Goal: Information Seeking & Learning: Learn about a topic

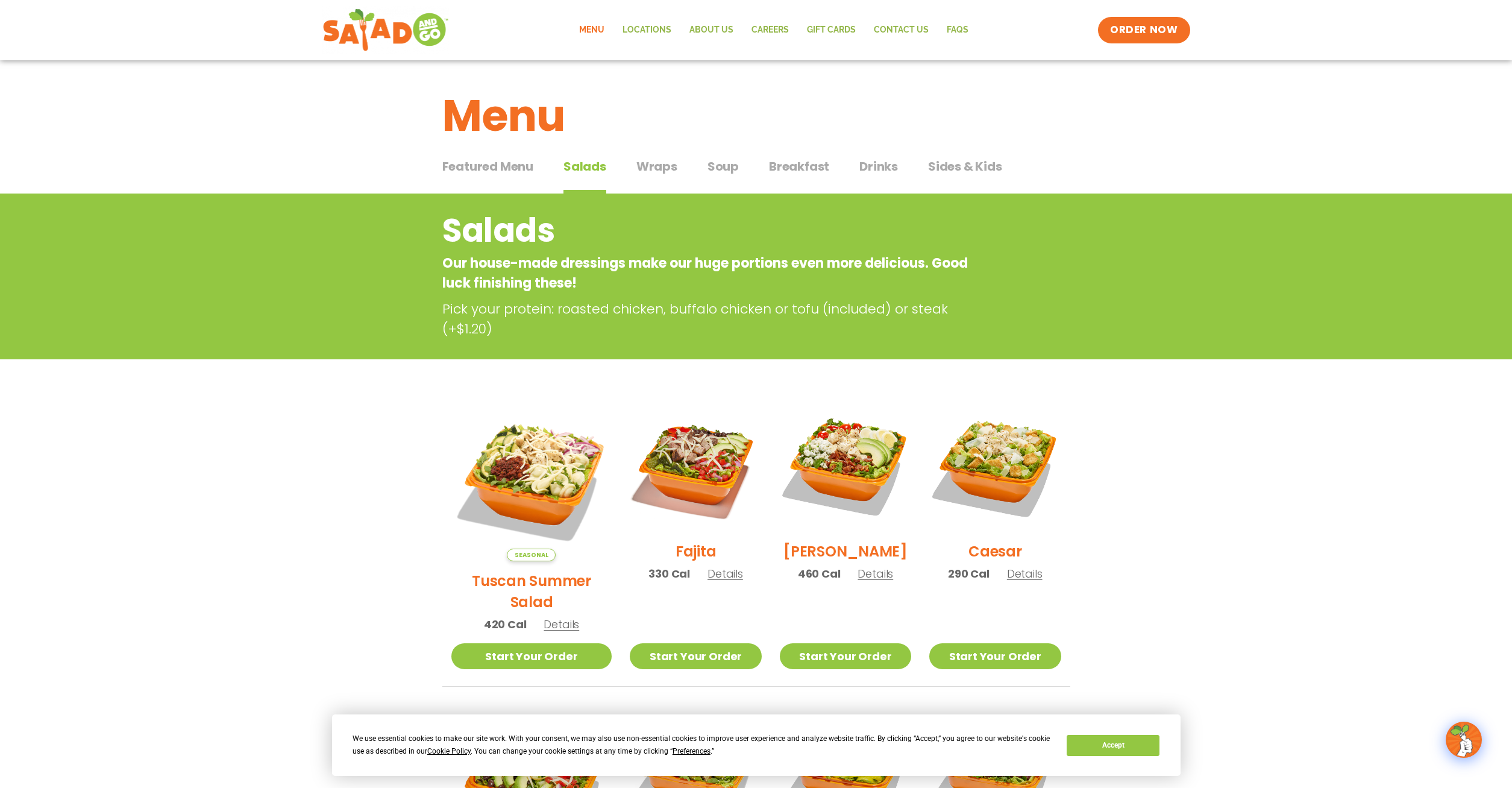
click at [704, 165] on div "Featured Menu Featured Menu Salads Salads Wraps Wraps Soup Soup Breakfast Break…" at bounding box center [756, 173] width 628 height 41
click at [716, 167] on span "Soup" at bounding box center [724, 167] width 32 height 18
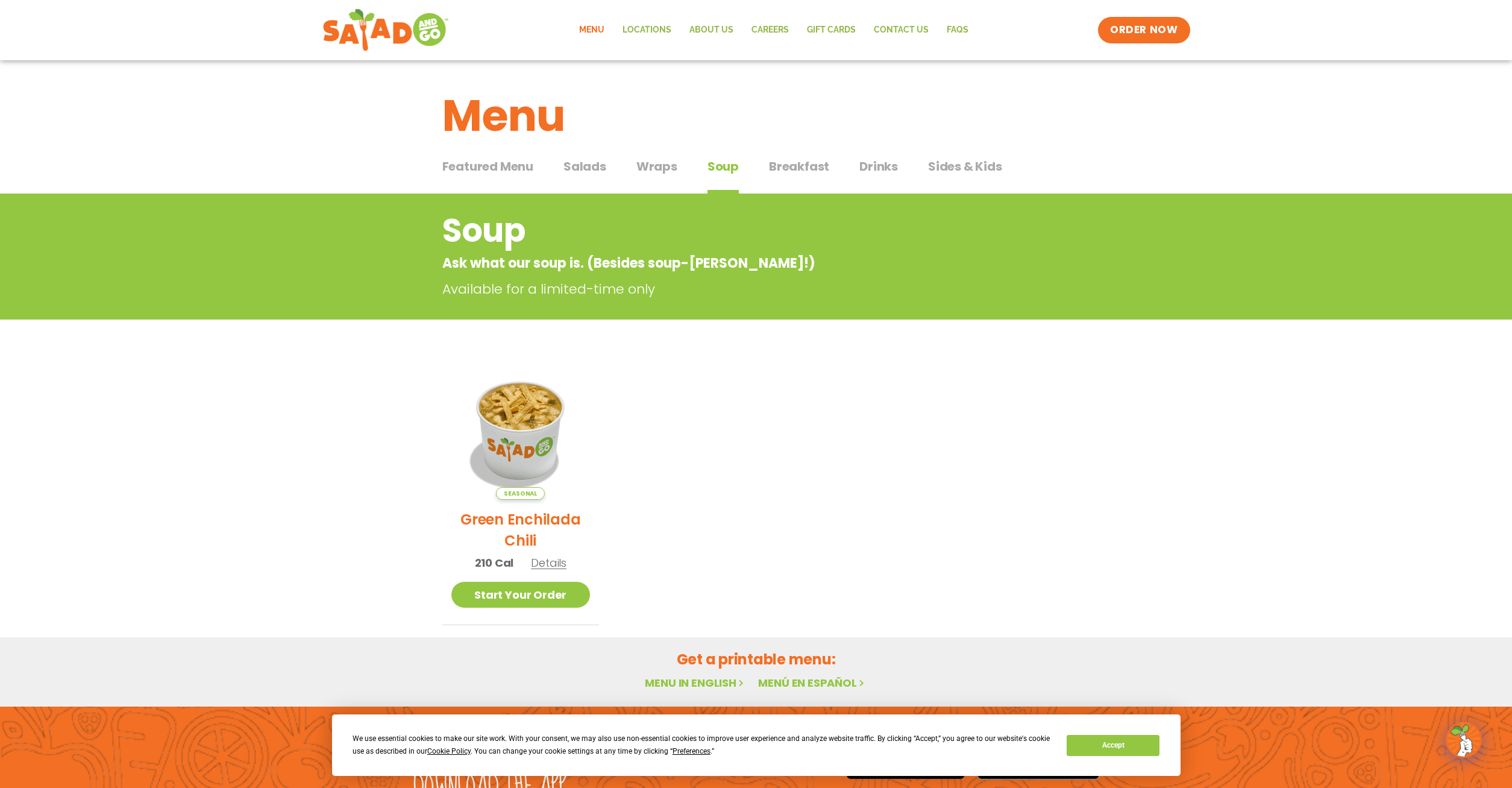
click at [649, 166] on span "Wraps" at bounding box center [657, 167] width 41 height 18
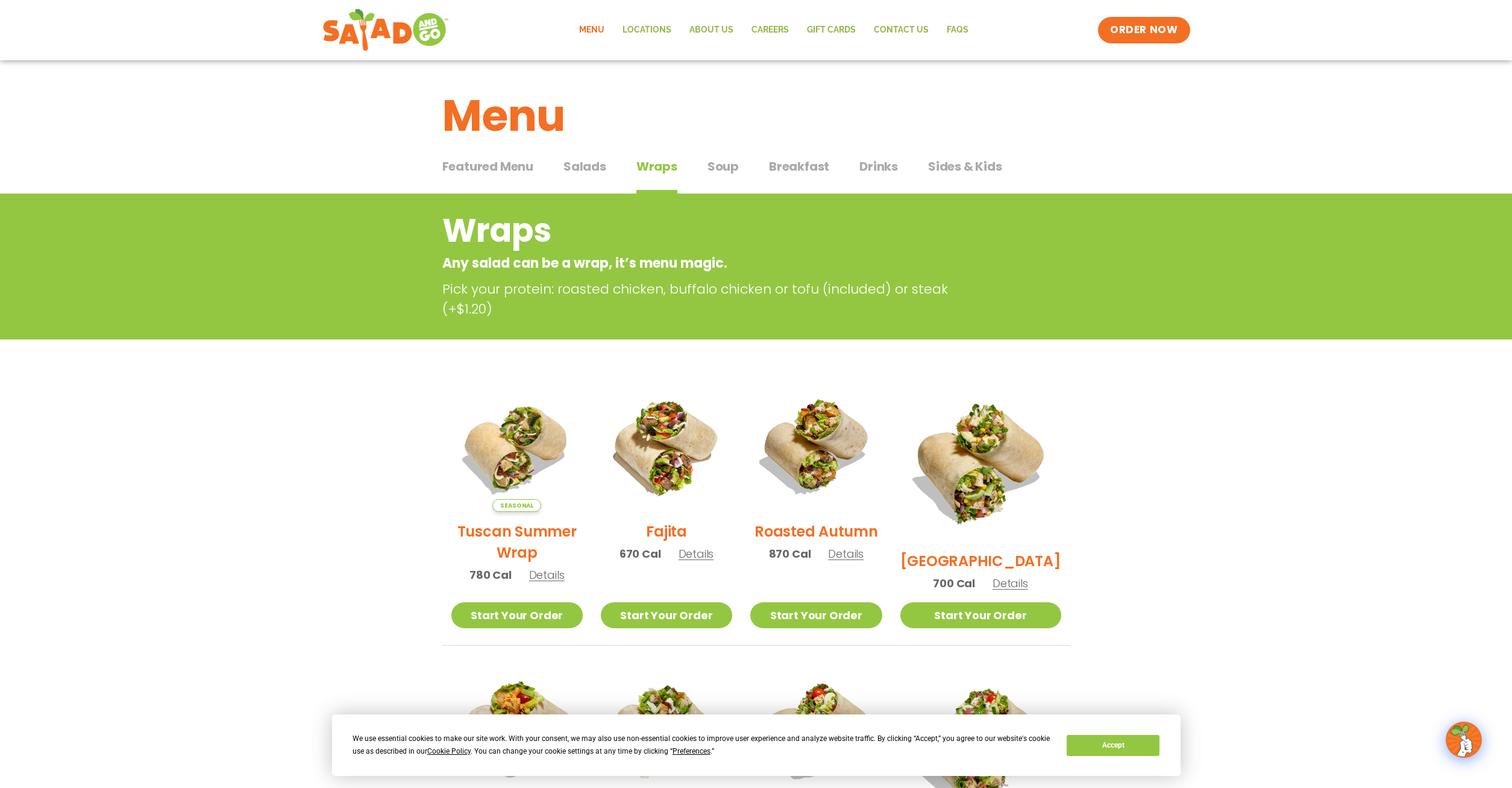
click at [714, 168] on span "Soup" at bounding box center [724, 167] width 32 height 18
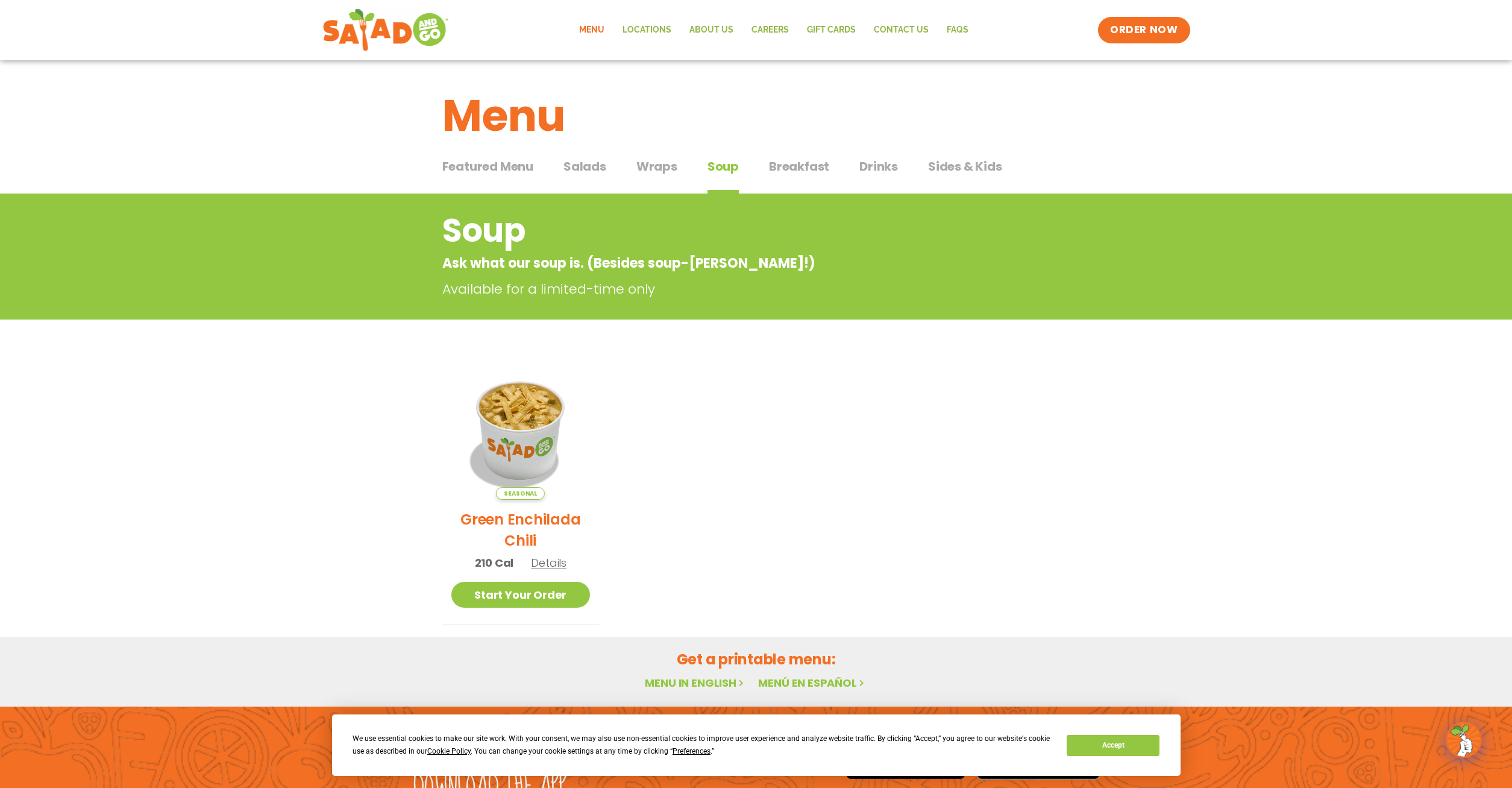
click at [666, 163] on span "Wraps" at bounding box center [657, 167] width 41 height 18
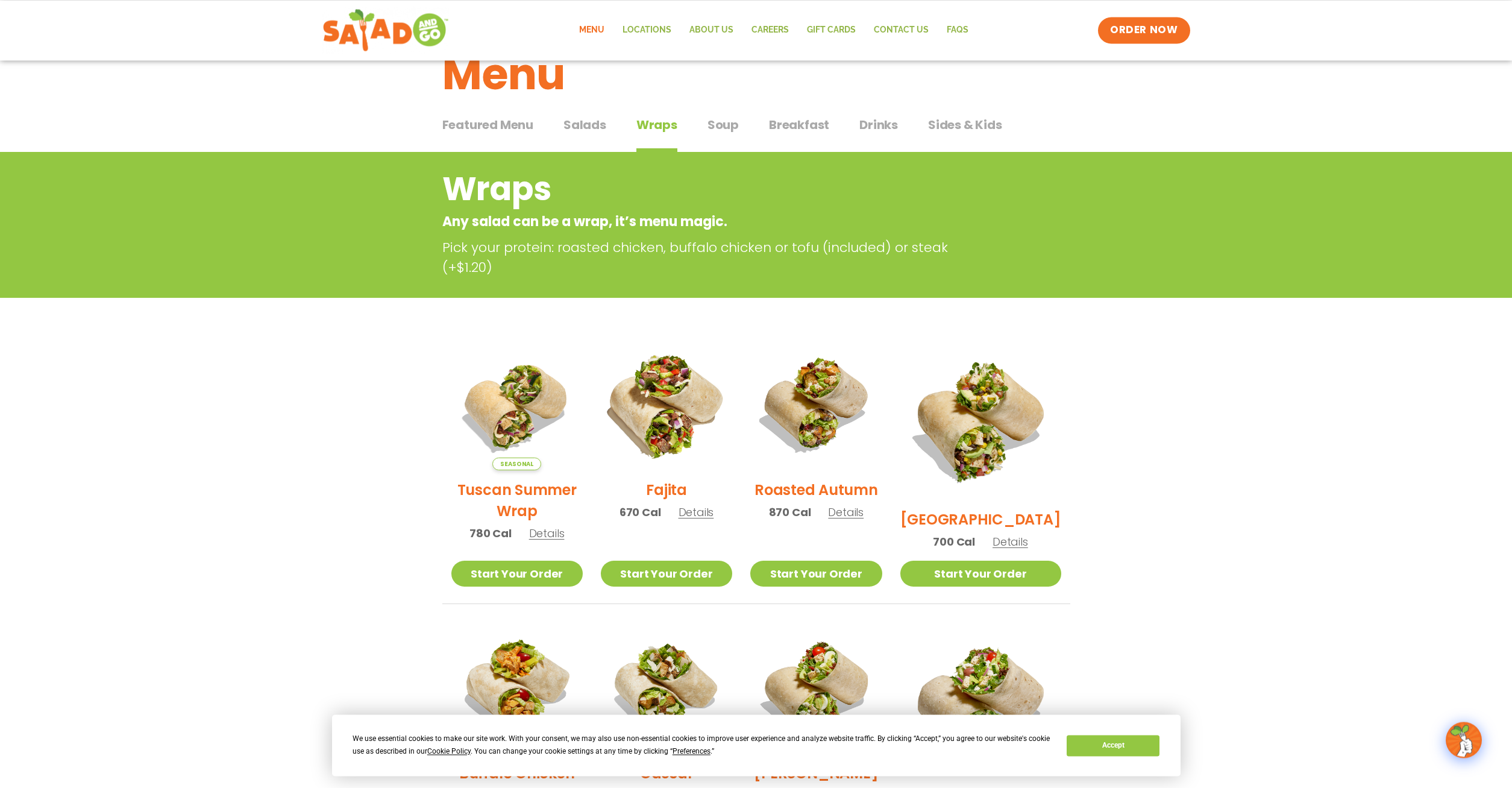
scroll to position [31, 0]
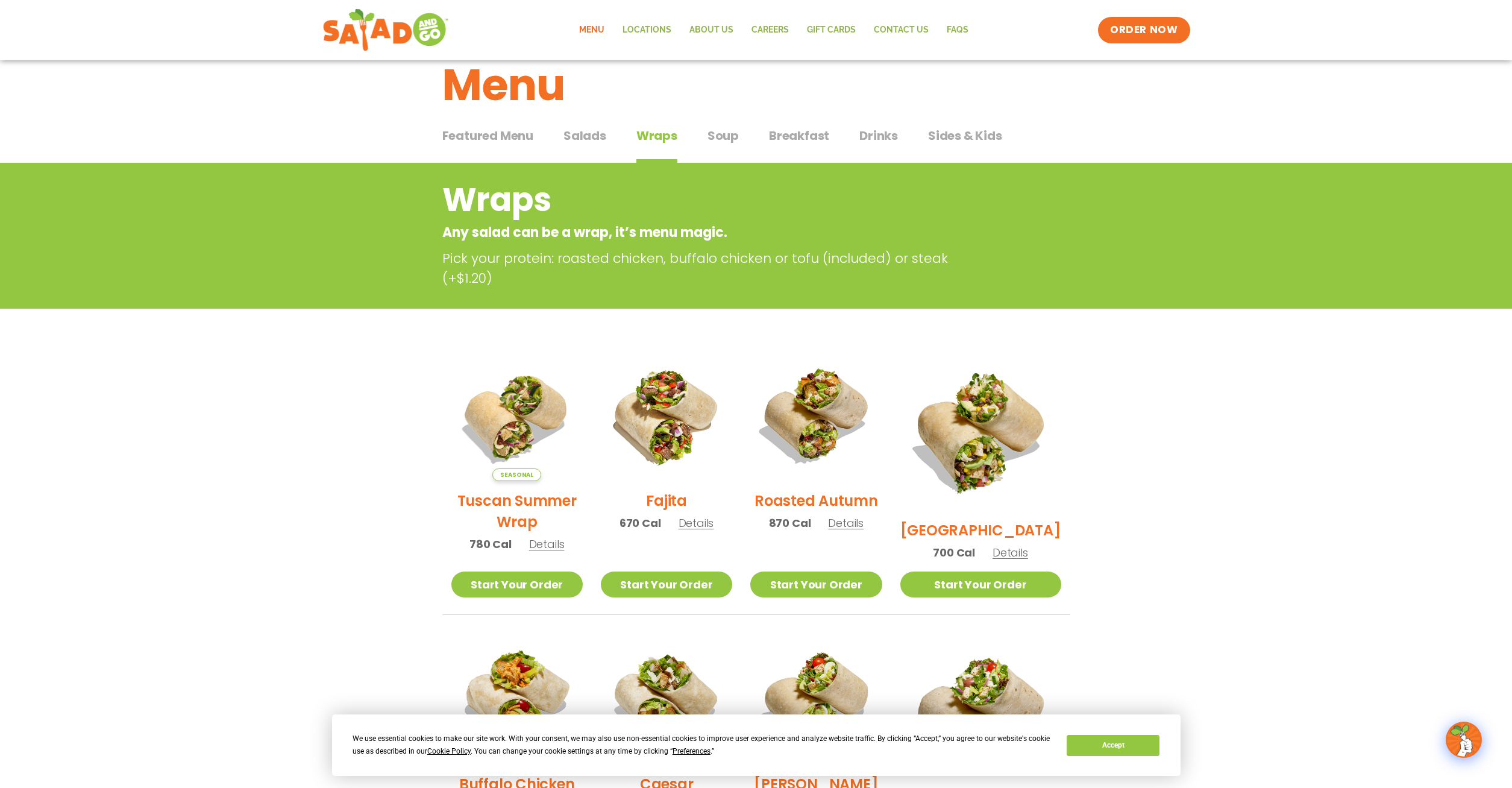
click at [602, 141] on span "Salads" at bounding box center [584, 136] width 43 height 18
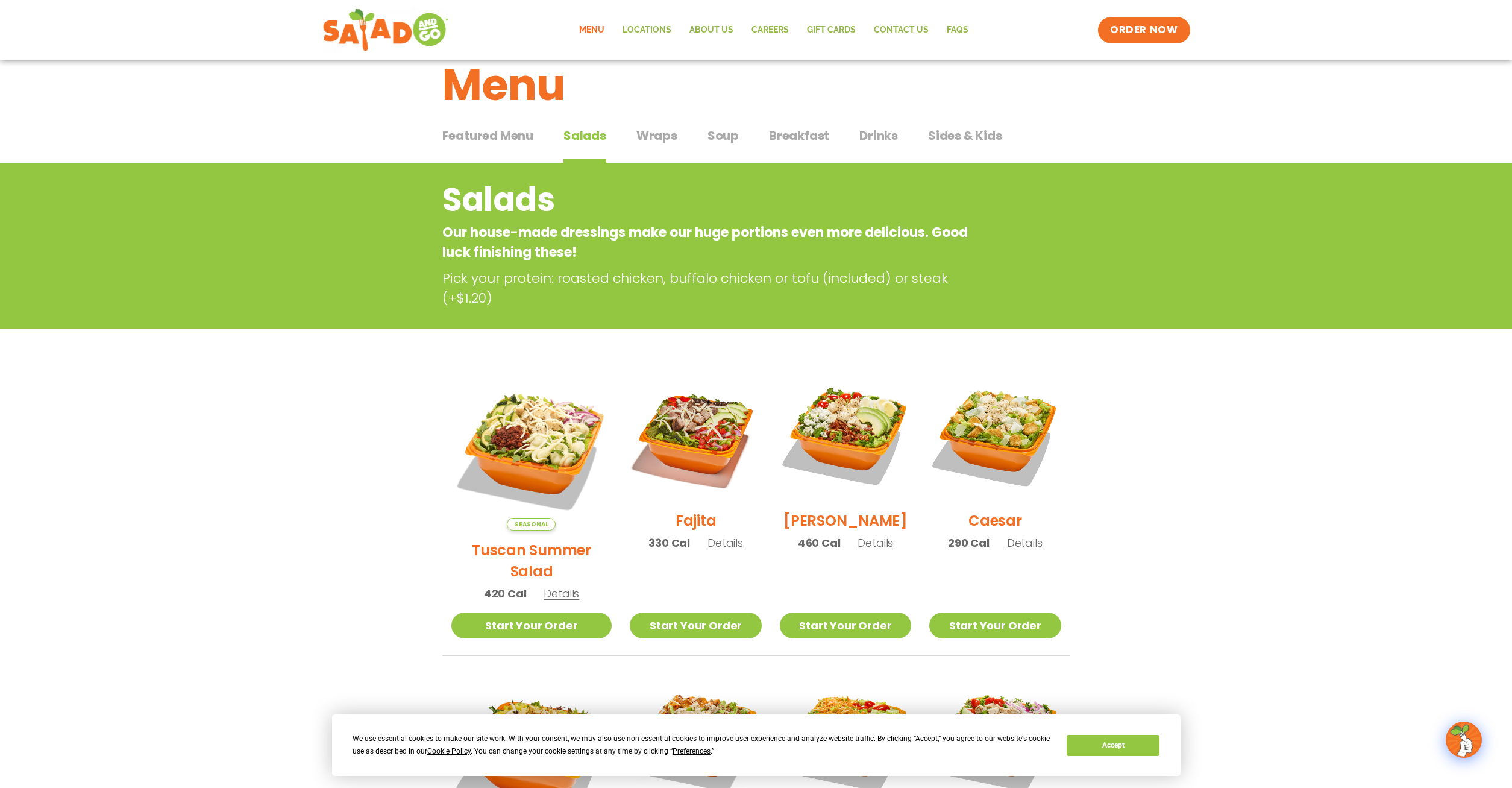
click at [555, 586] on span "Details" at bounding box center [561, 593] width 35 height 15
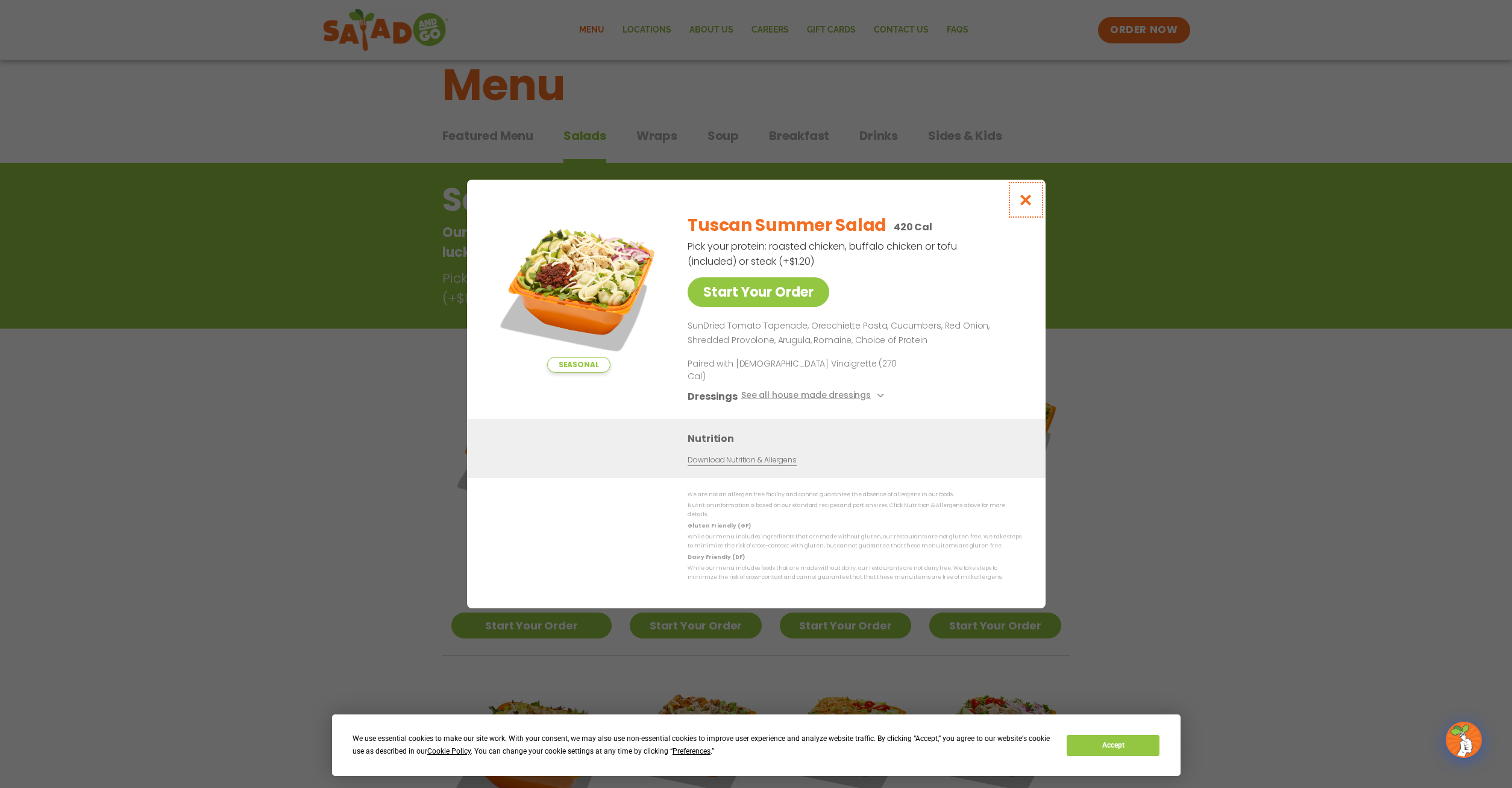
click at [1022, 206] on icon "Close modal" at bounding box center [1026, 200] width 15 height 12
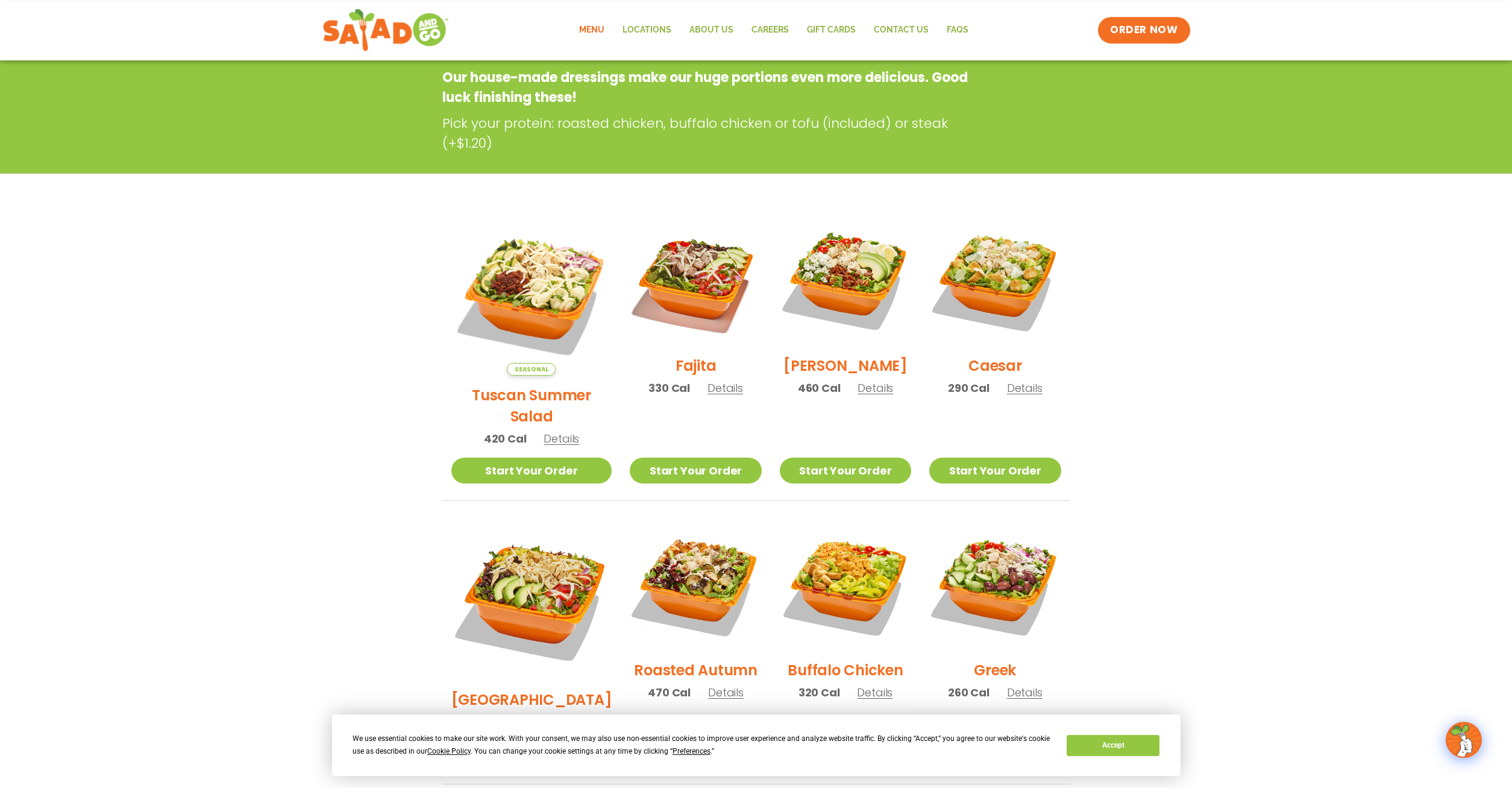
scroll to position [215, 0]
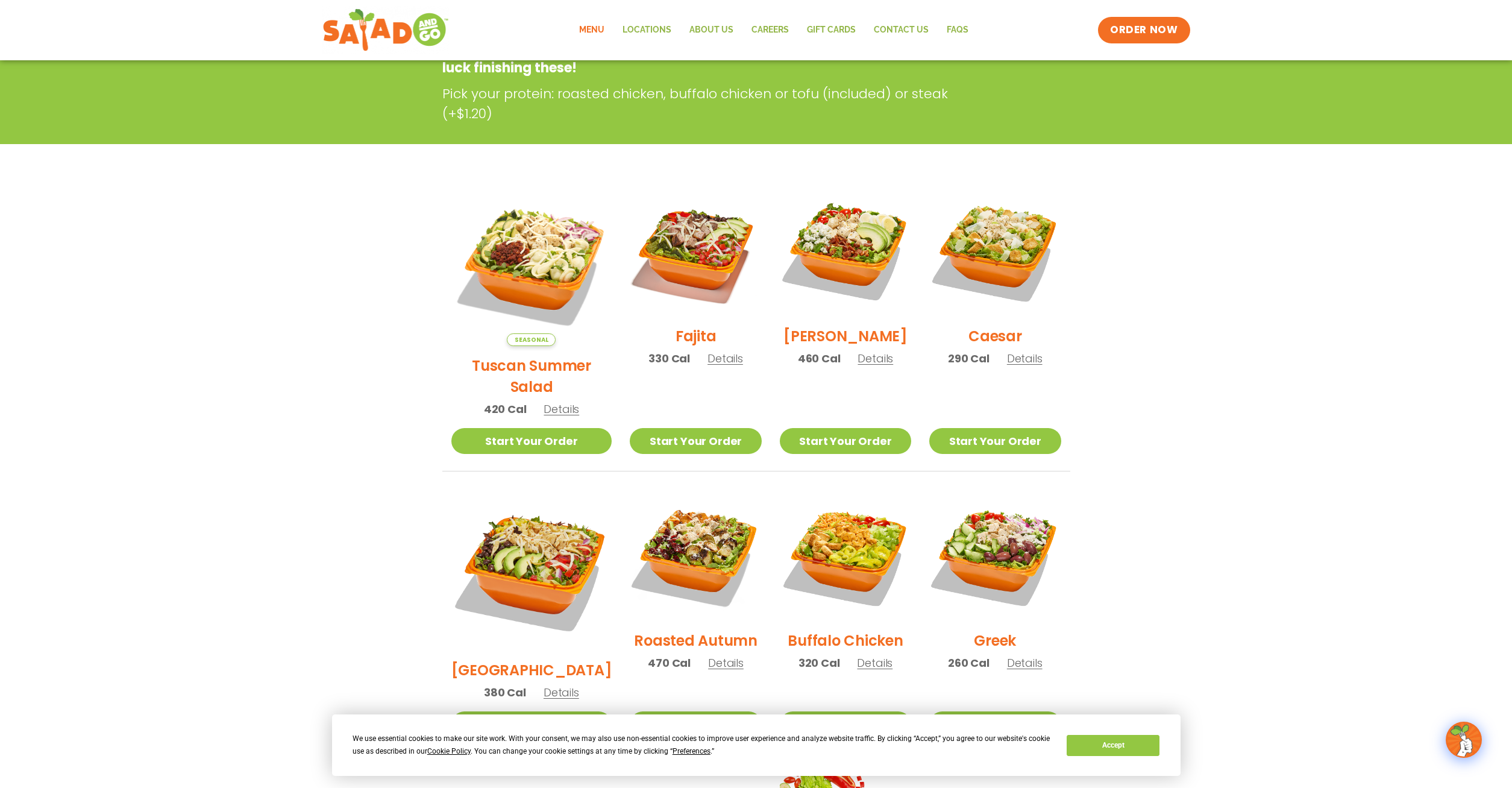
click at [708, 655] on span "Details" at bounding box center [726, 663] width 35 height 15
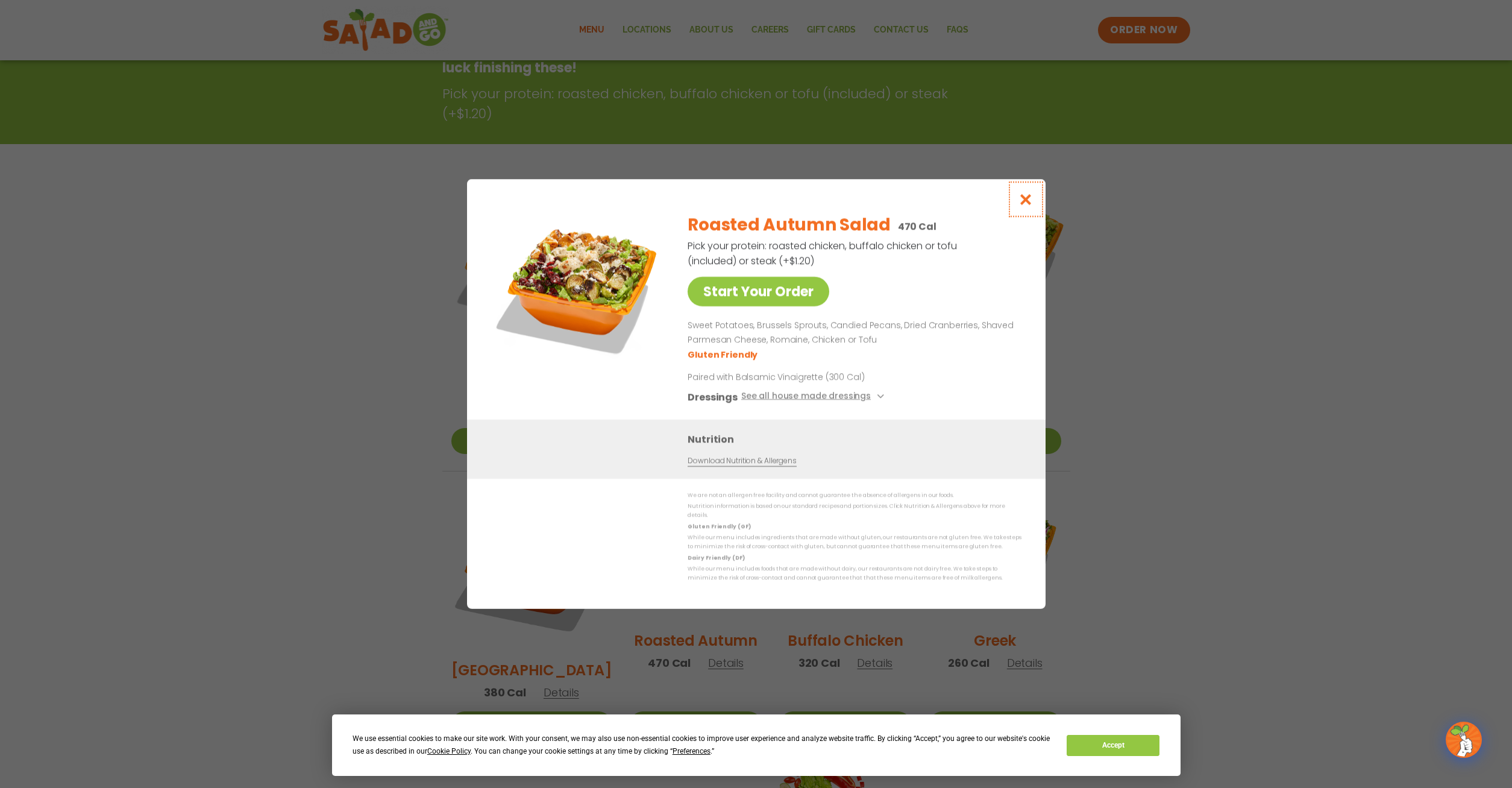
click at [1026, 202] on icon "Close modal" at bounding box center [1026, 199] width 15 height 12
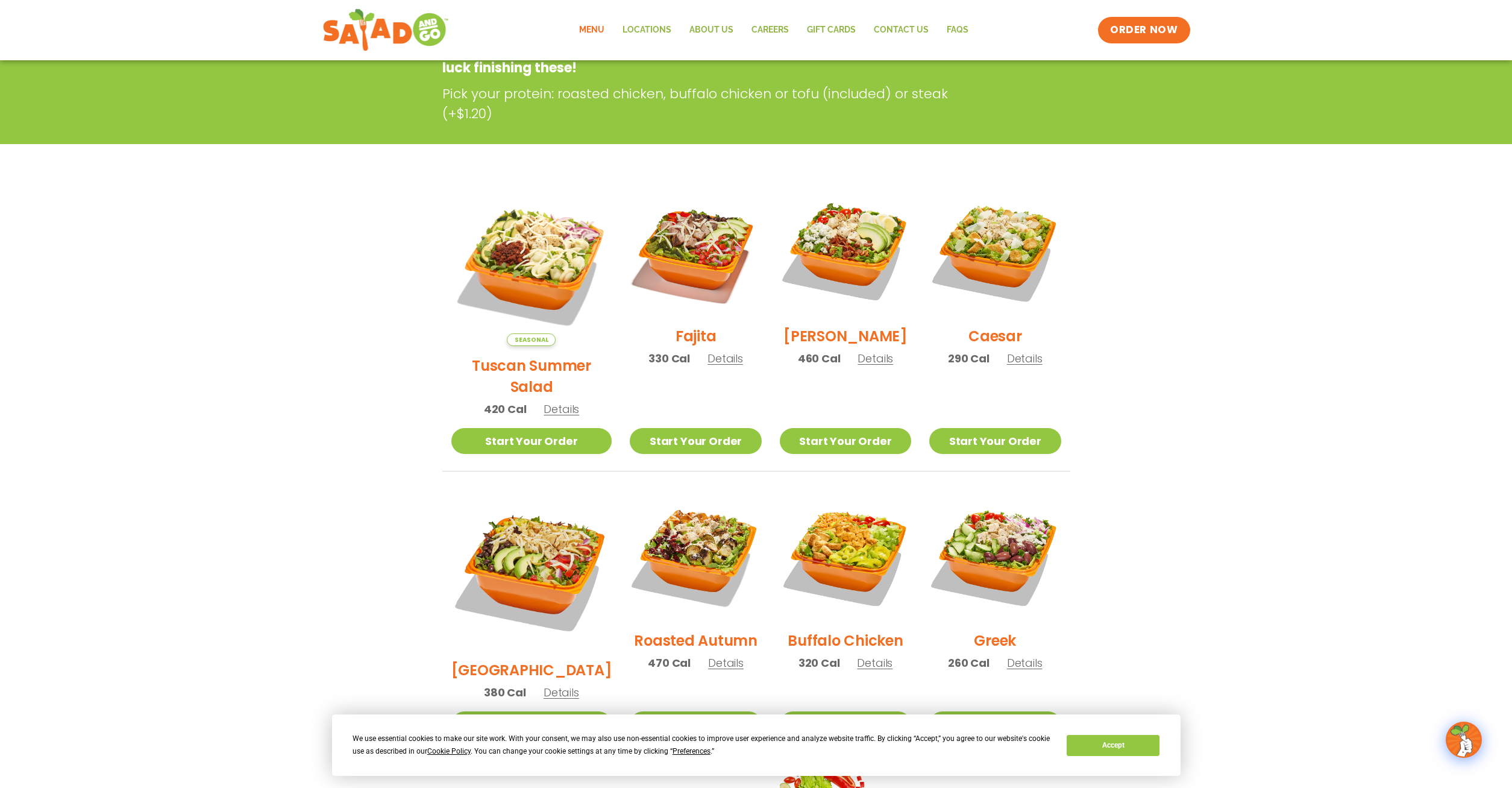
click at [708, 655] on span "Details" at bounding box center [726, 663] width 35 height 15
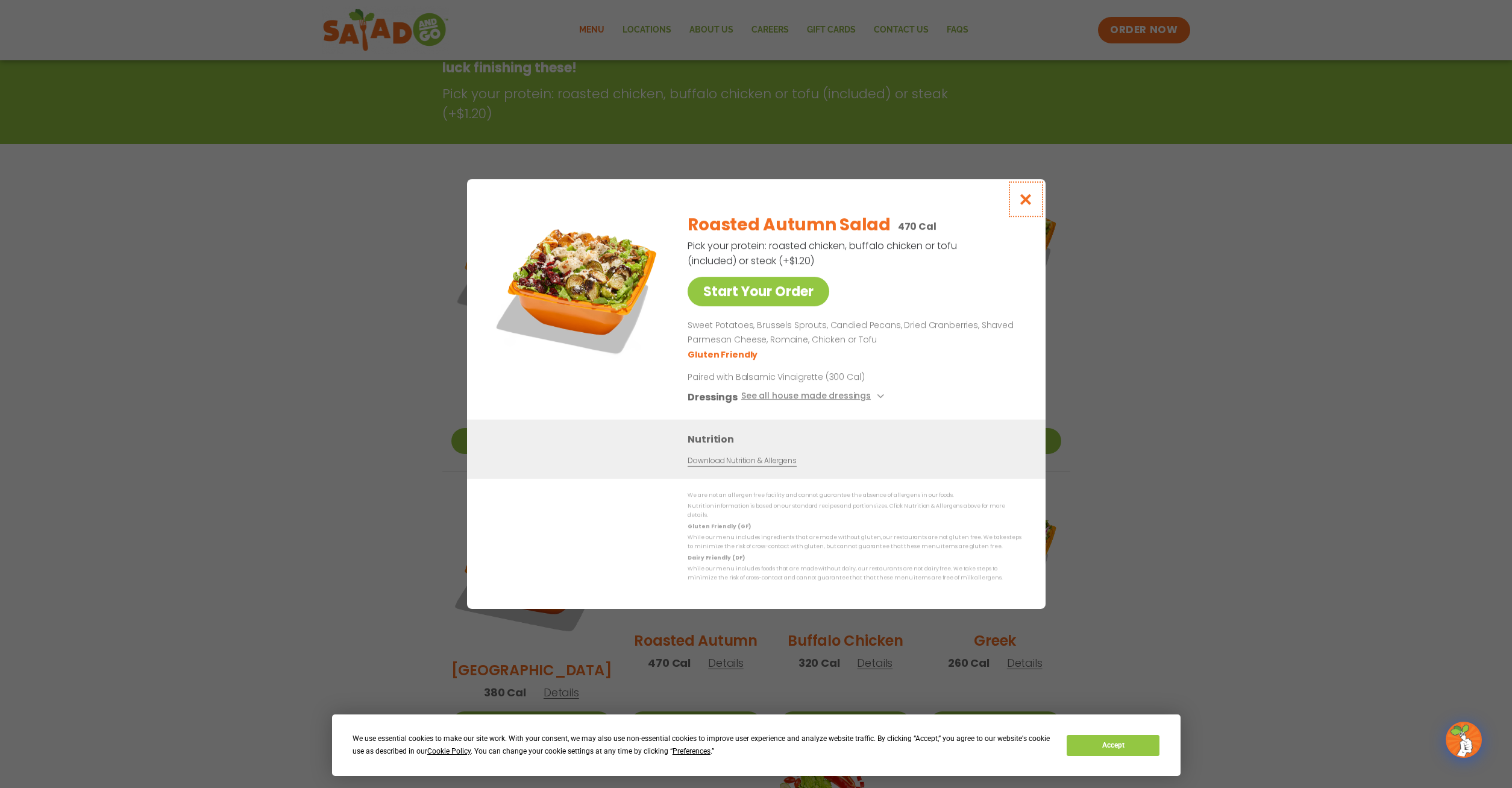
click at [1031, 206] on icon "Close modal" at bounding box center [1026, 199] width 15 height 12
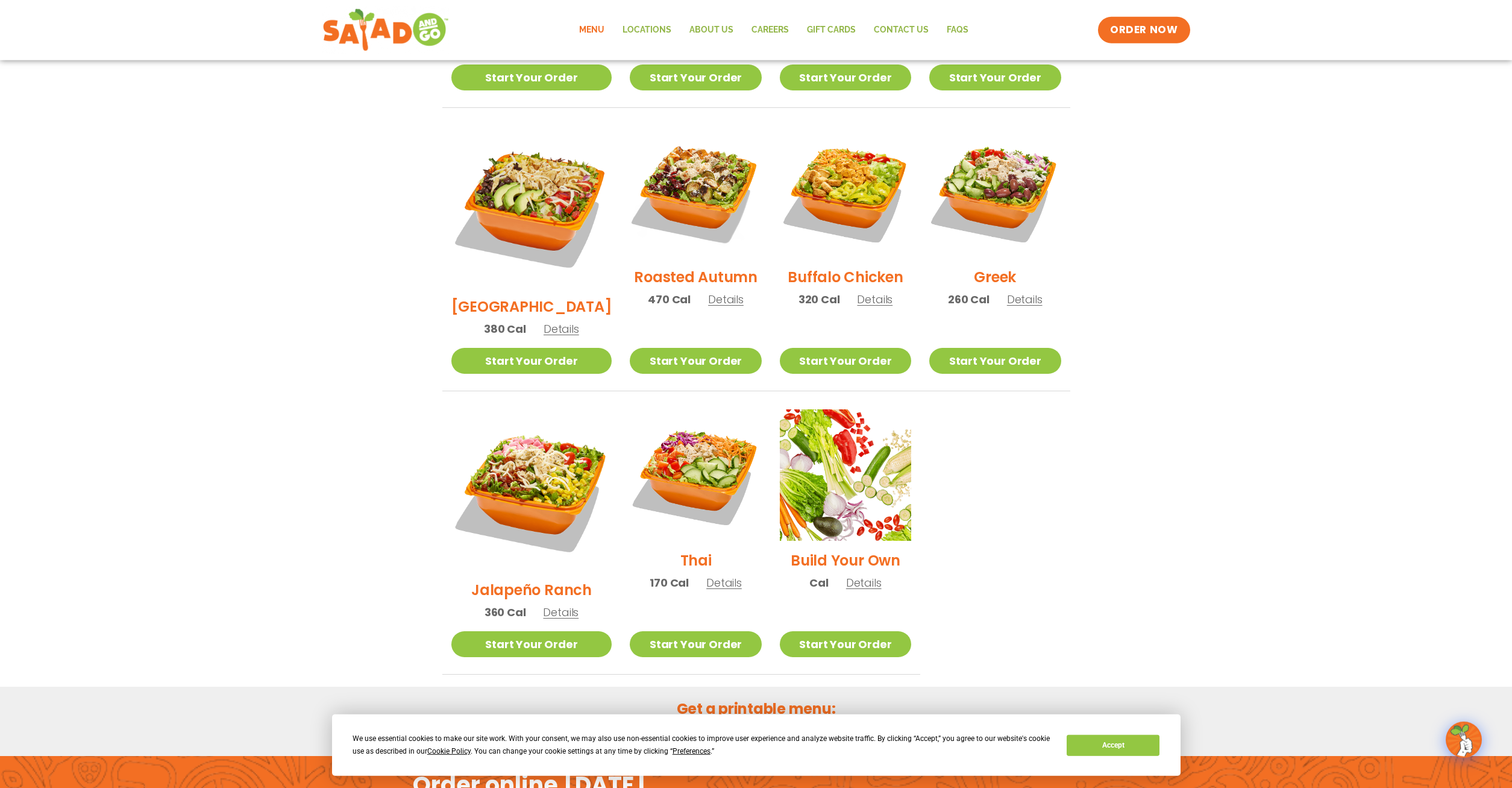
scroll to position [584, 0]
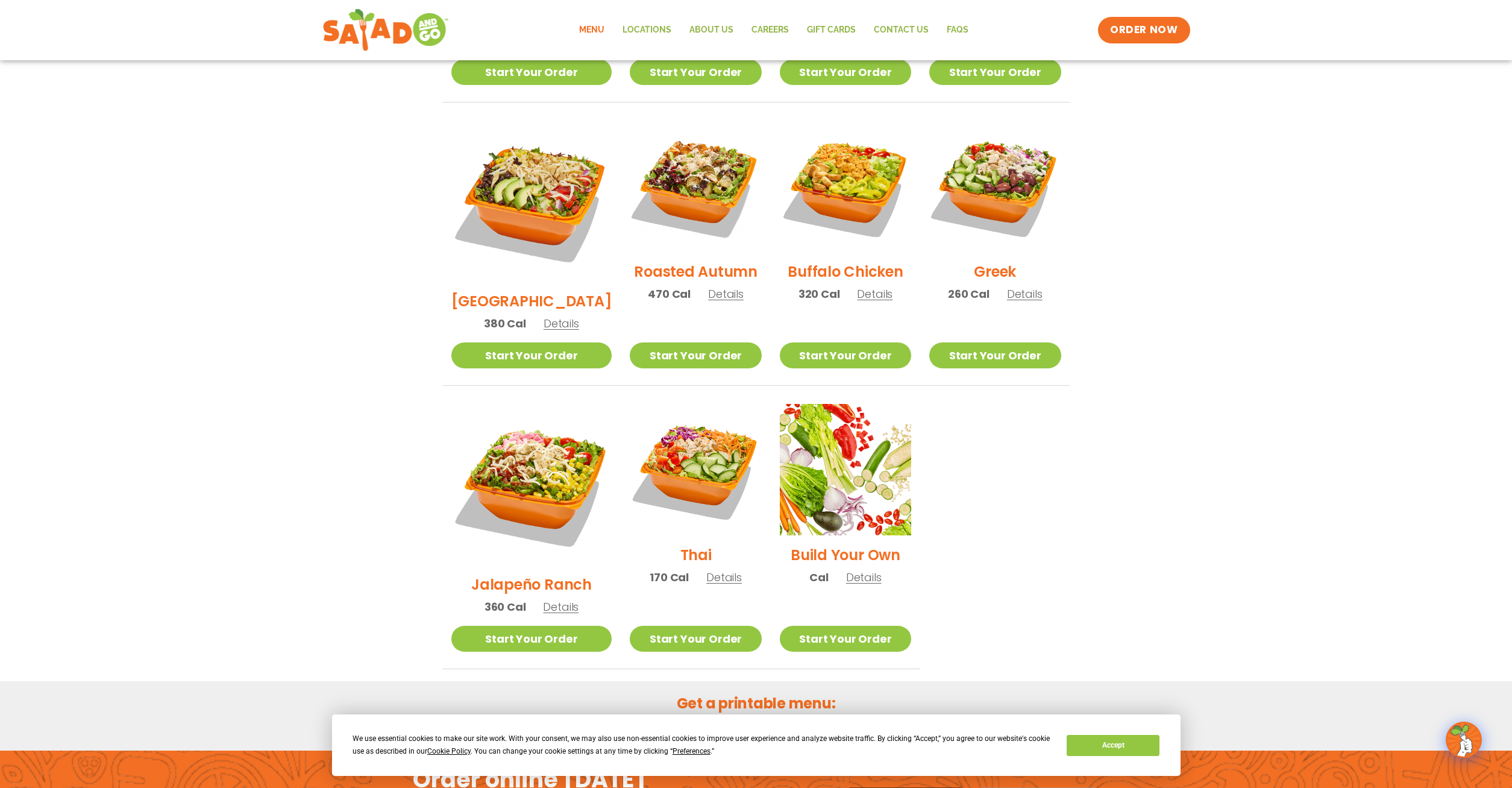
click at [846, 570] on span "Details" at bounding box center [864, 577] width 35 height 15
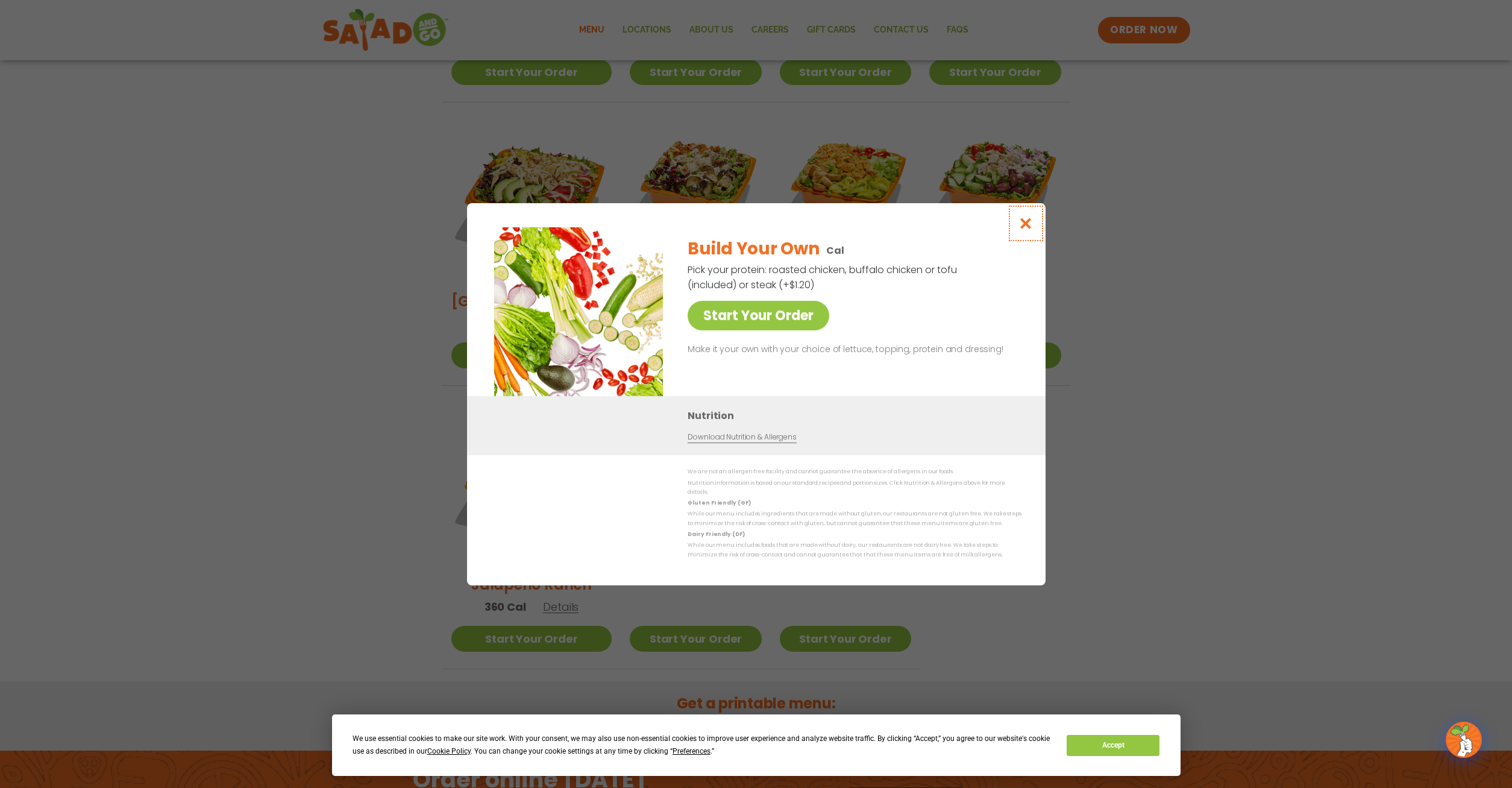
click at [1022, 227] on icon "Close modal" at bounding box center [1026, 223] width 15 height 12
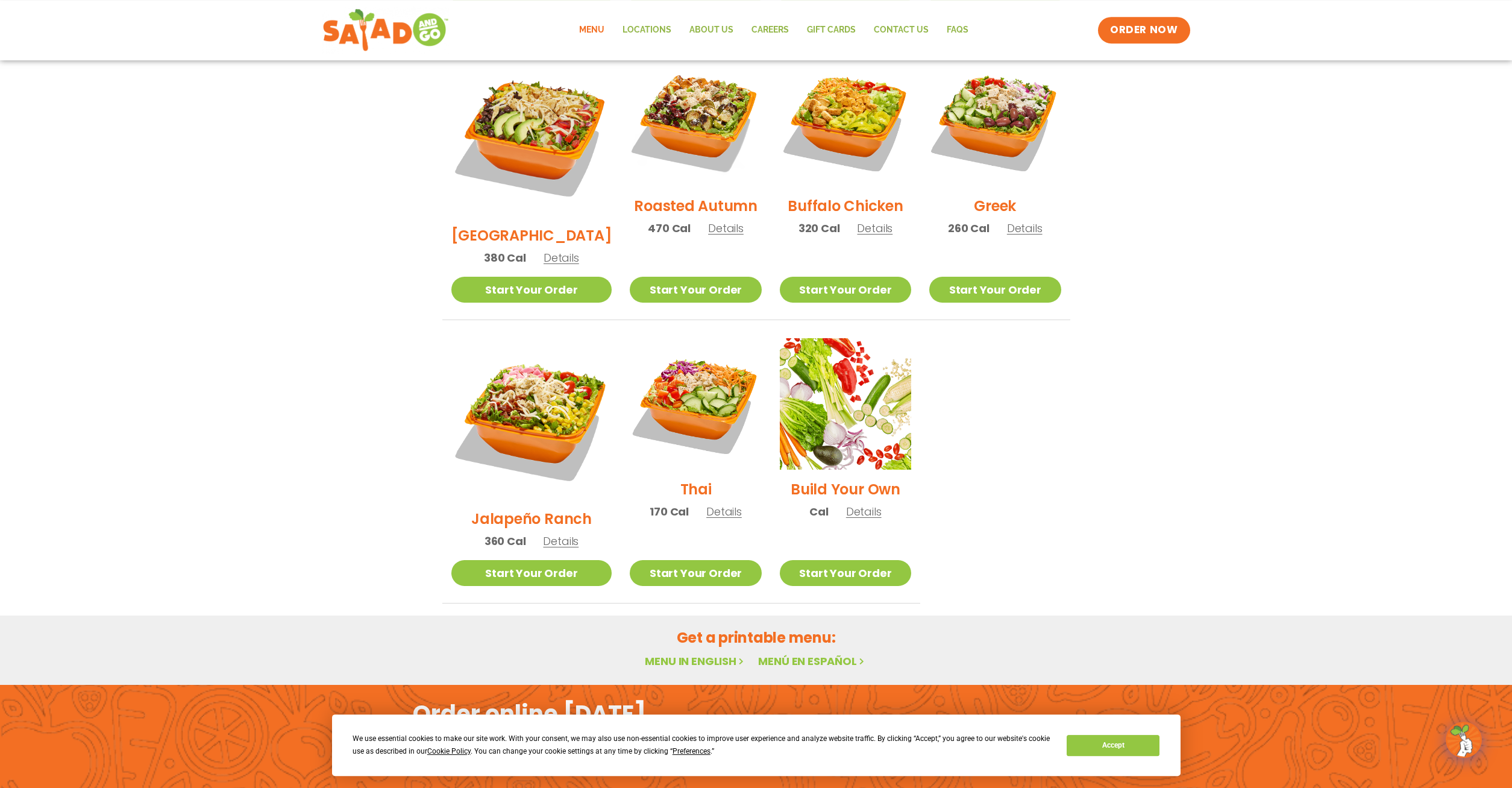
scroll to position [666, 0]
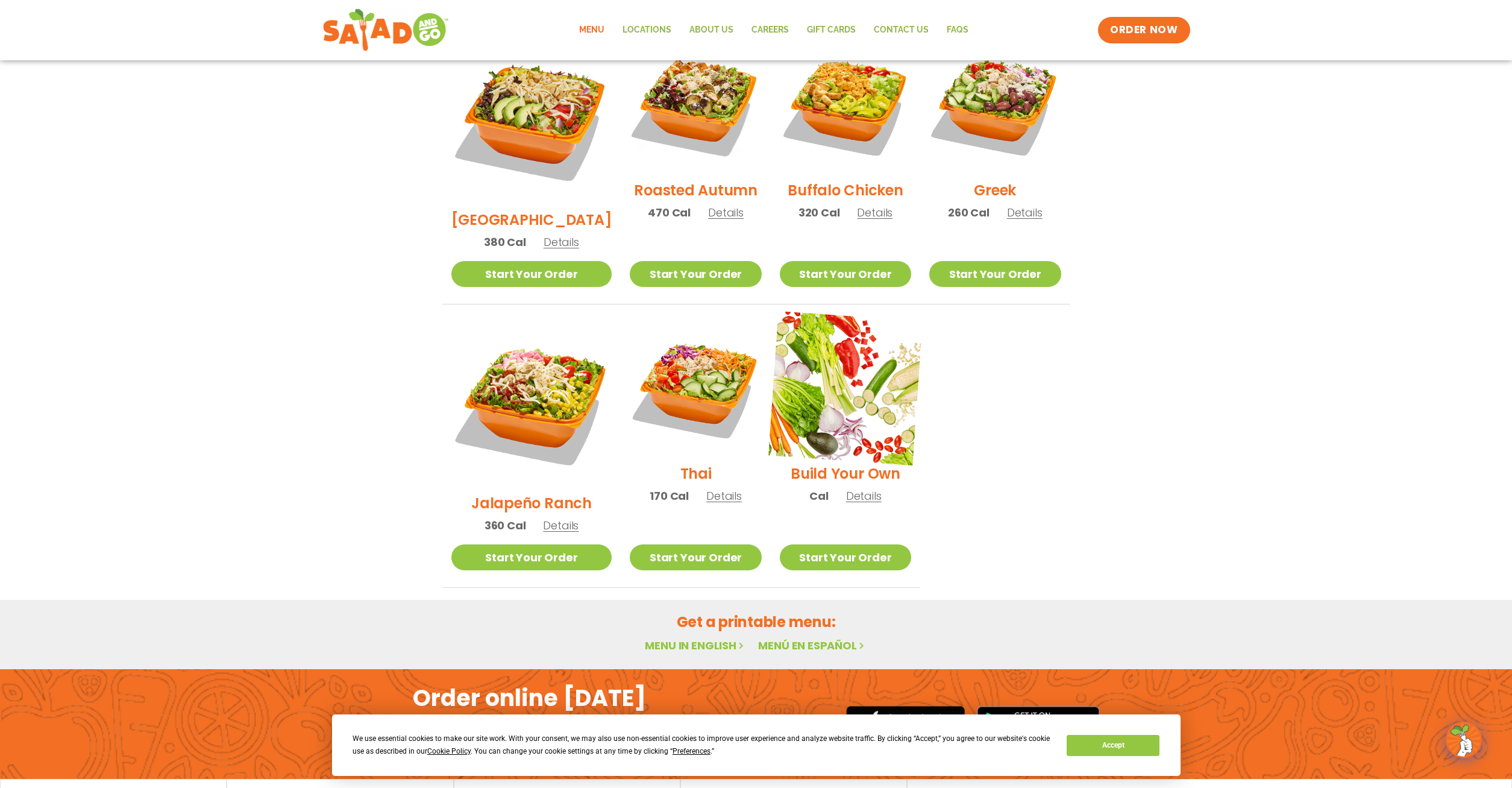
click at [831, 359] on img at bounding box center [846, 388] width 154 height 154
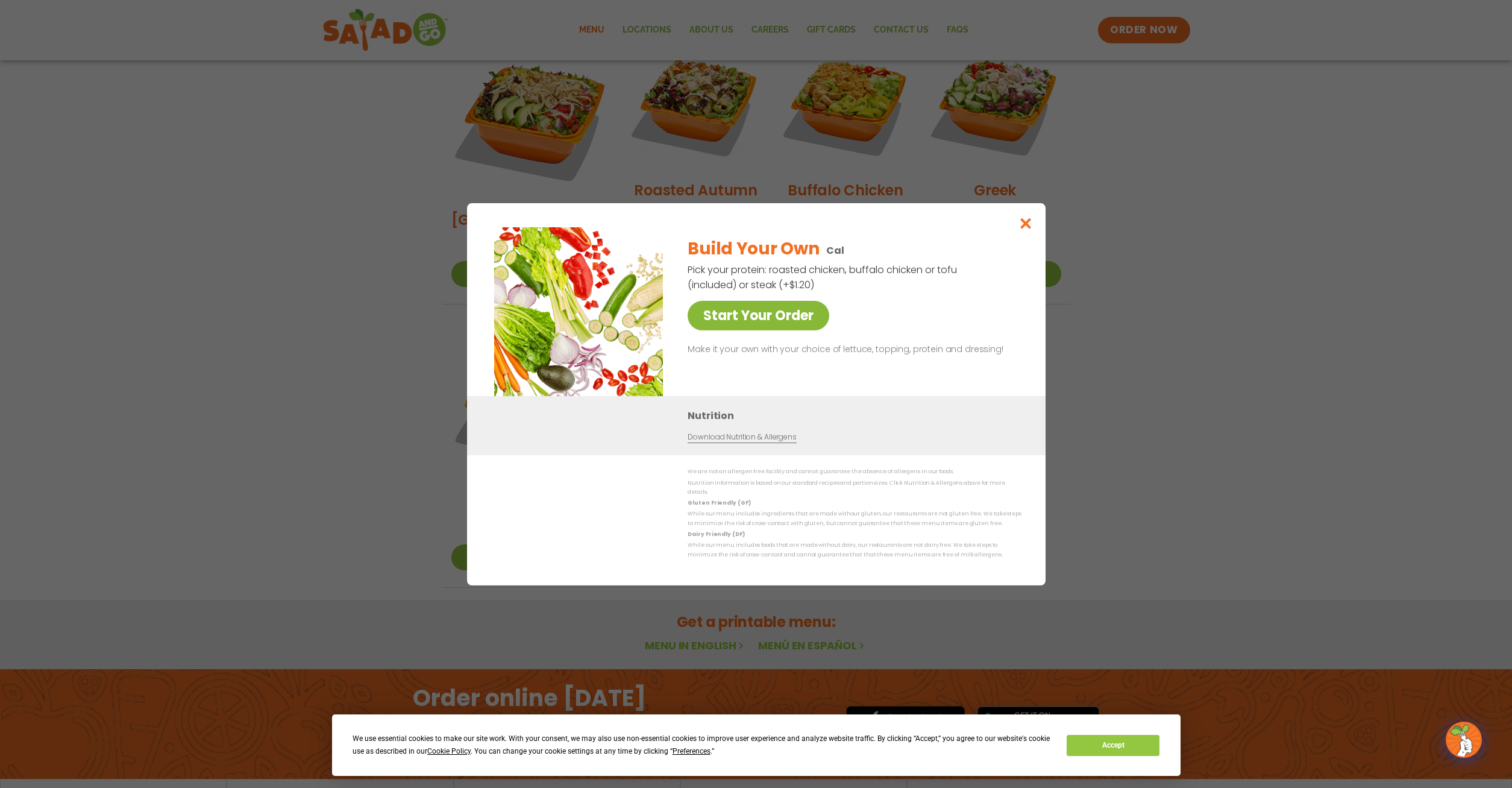
click at [788, 324] on link "Start Your Order" at bounding box center [759, 315] width 142 height 30
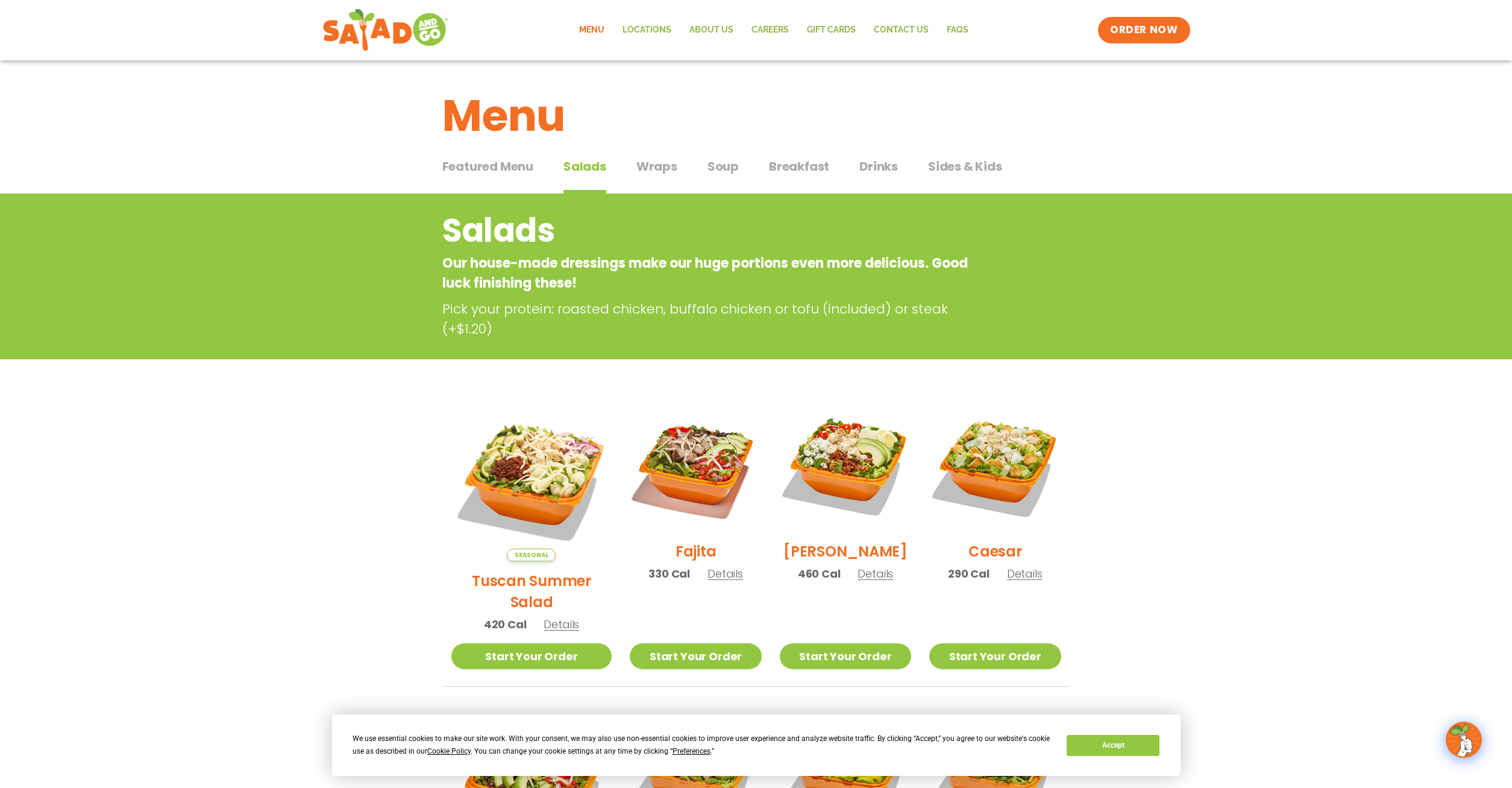
click at [524, 167] on span "Featured Menu" at bounding box center [488, 167] width 91 height 18
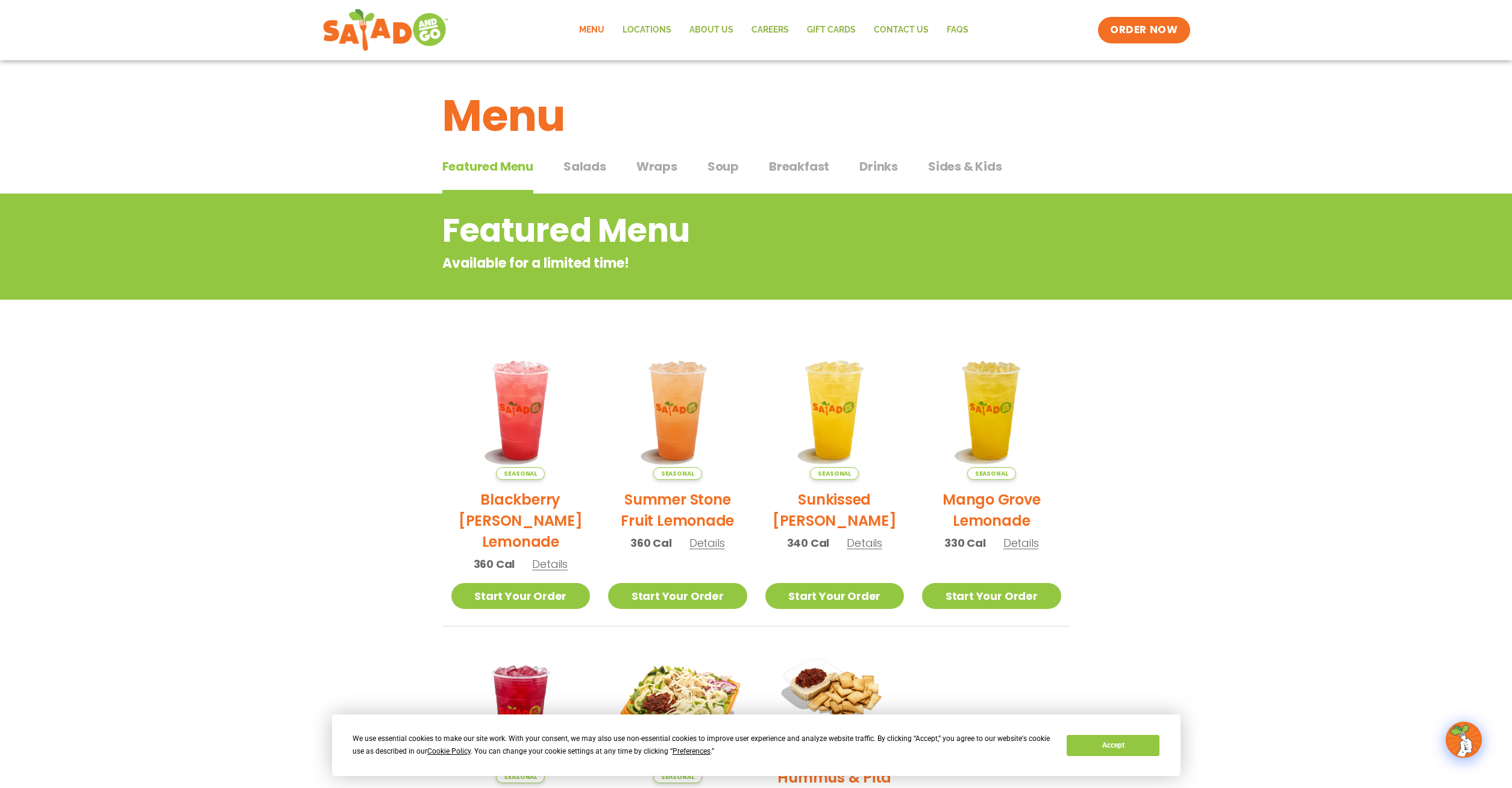
click at [570, 170] on span "Salads" at bounding box center [584, 167] width 43 height 18
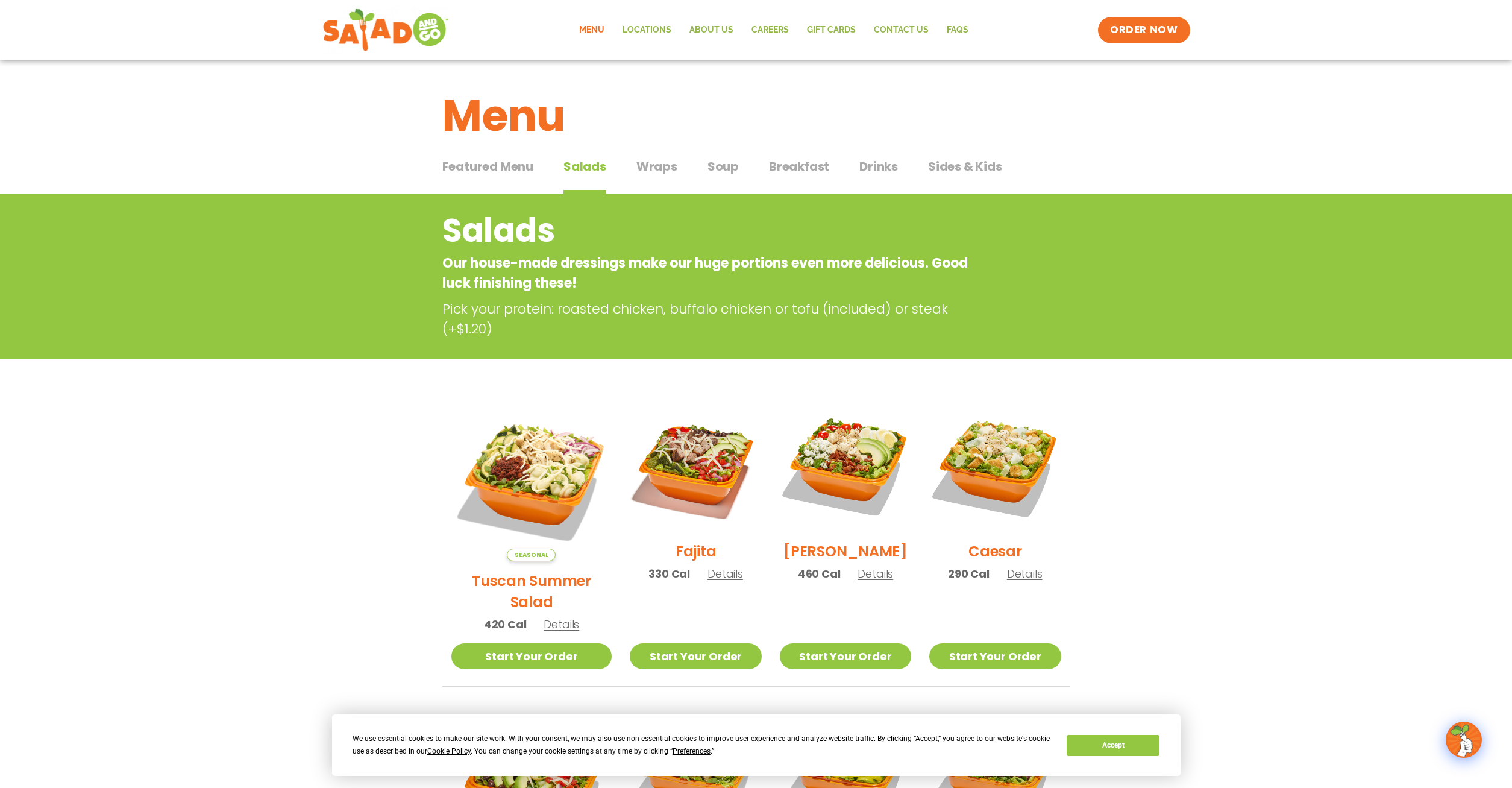
click at [711, 581] on span "Details" at bounding box center [725, 573] width 35 height 15
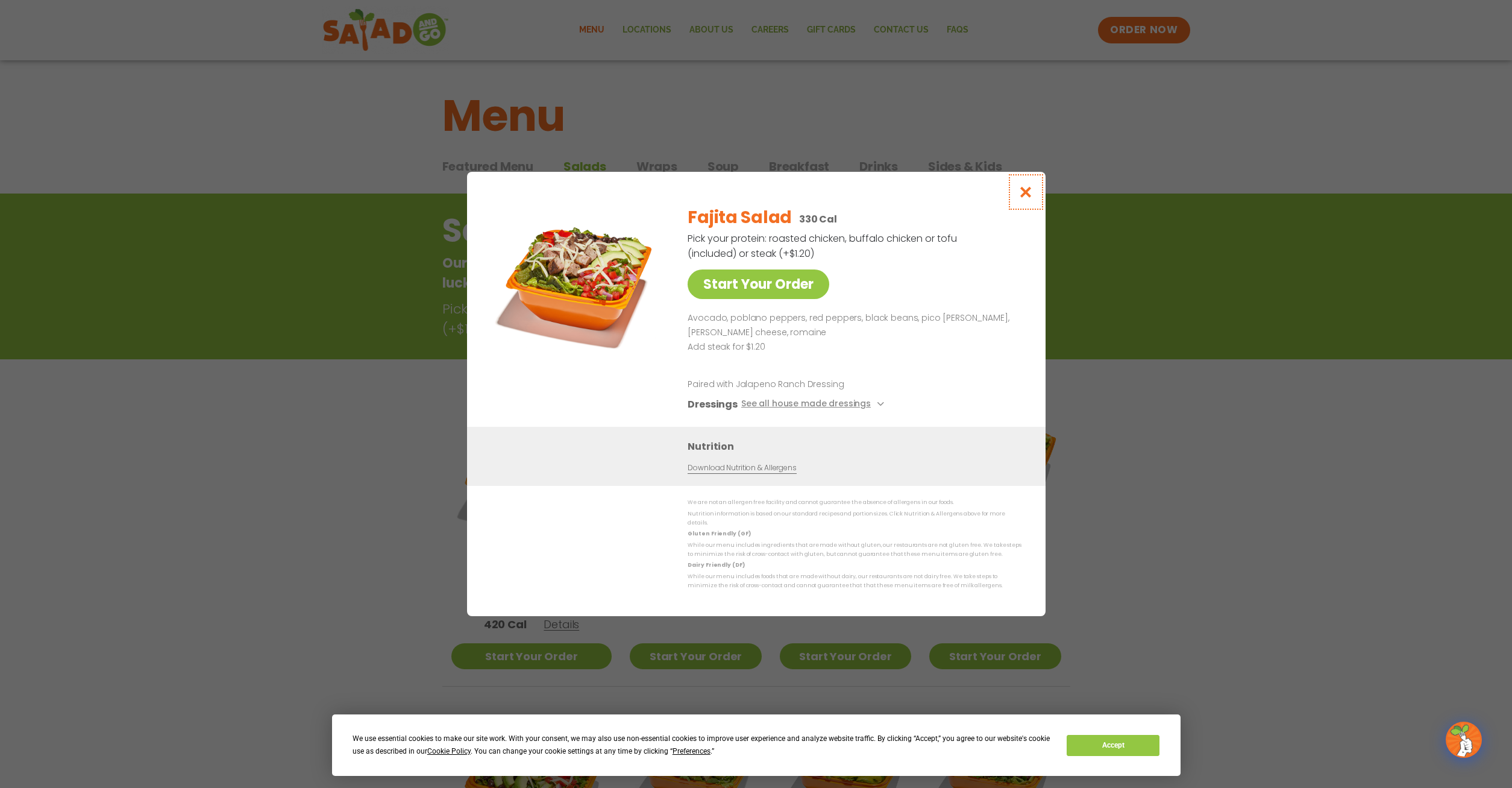
click at [1027, 198] on icon "Close modal" at bounding box center [1026, 192] width 15 height 12
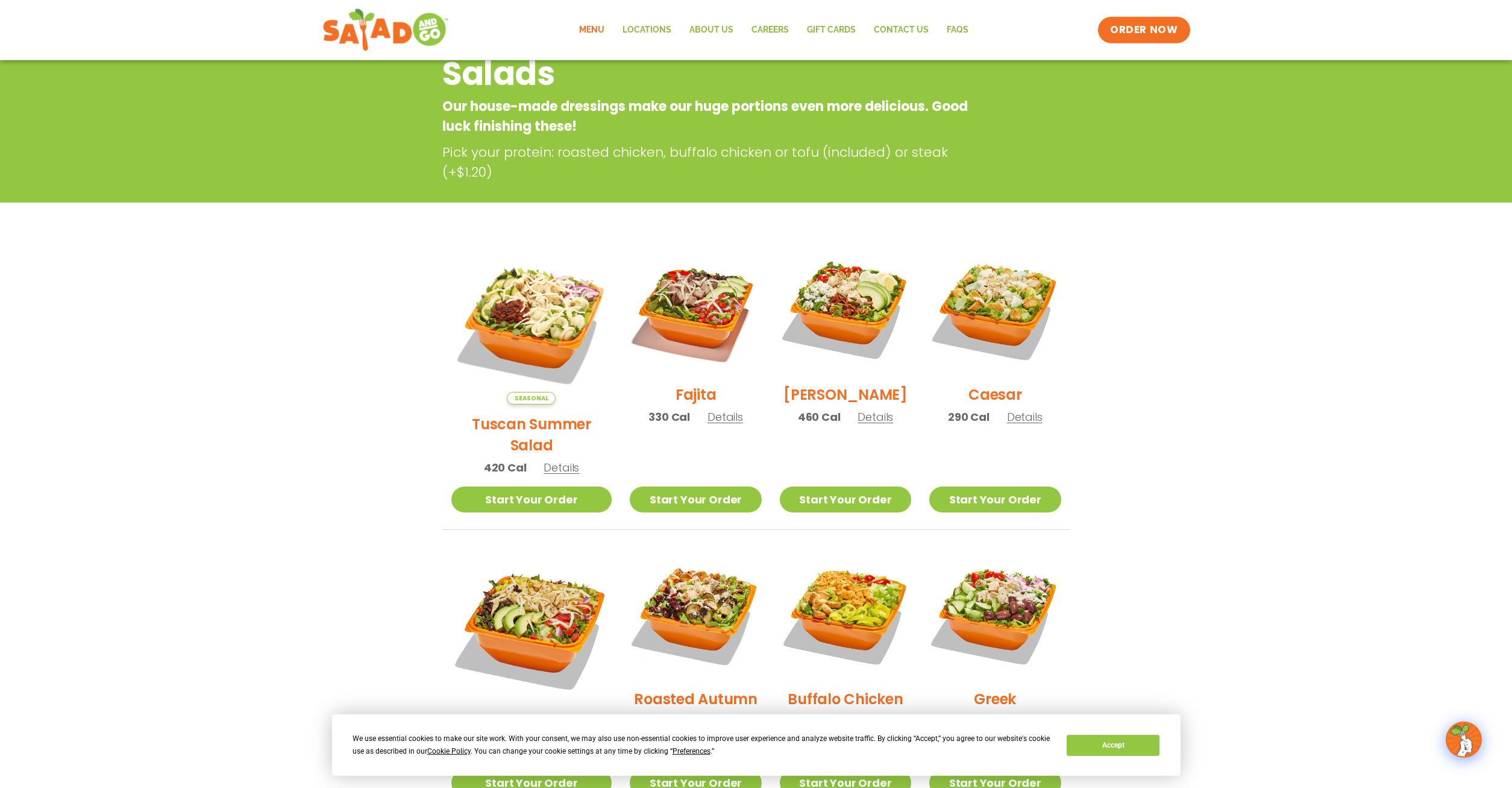
scroll to position [185, 0]
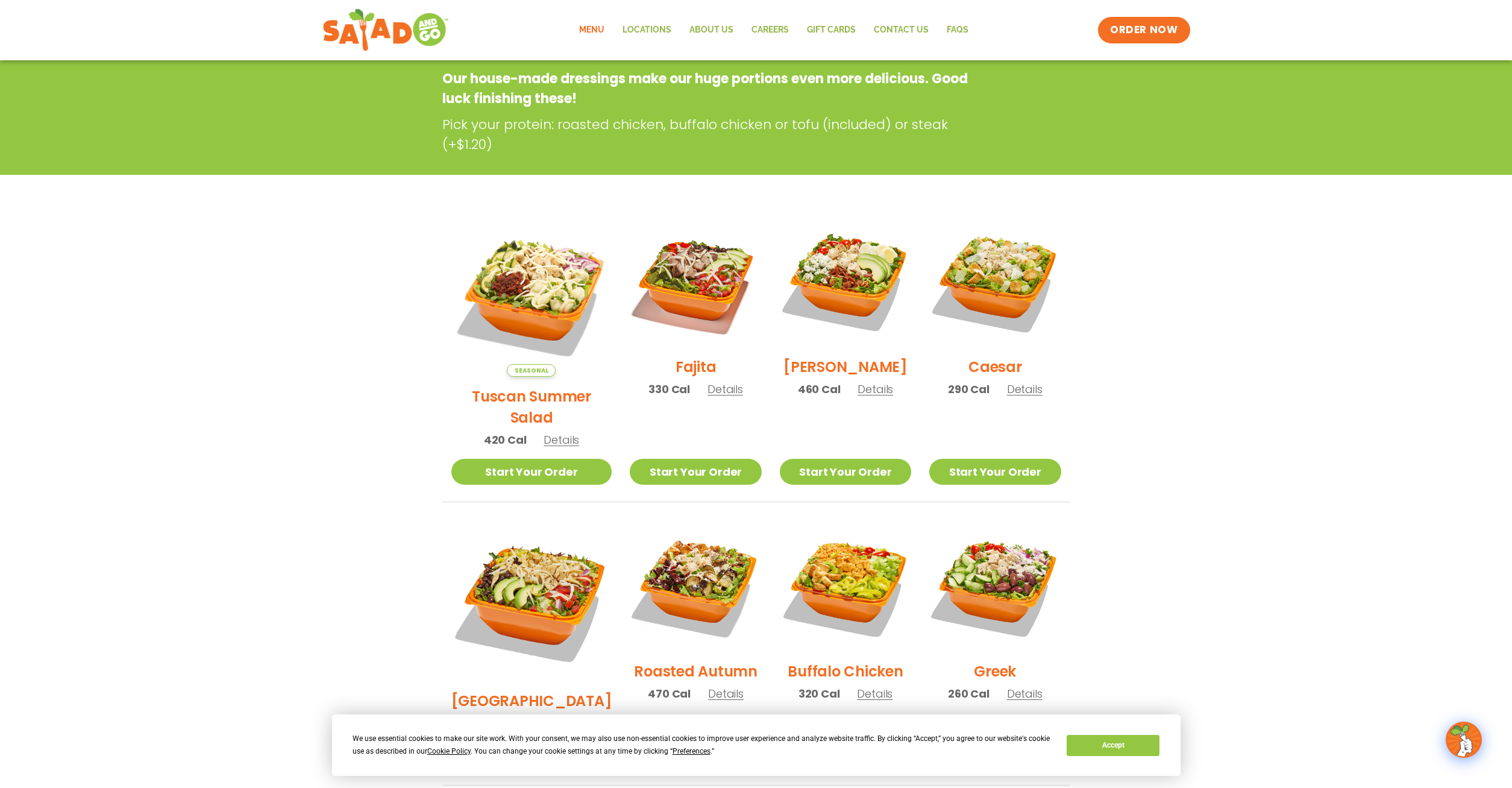
click at [1013, 397] on span "Details" at bounding box center [1025, 389] width 35 height 15
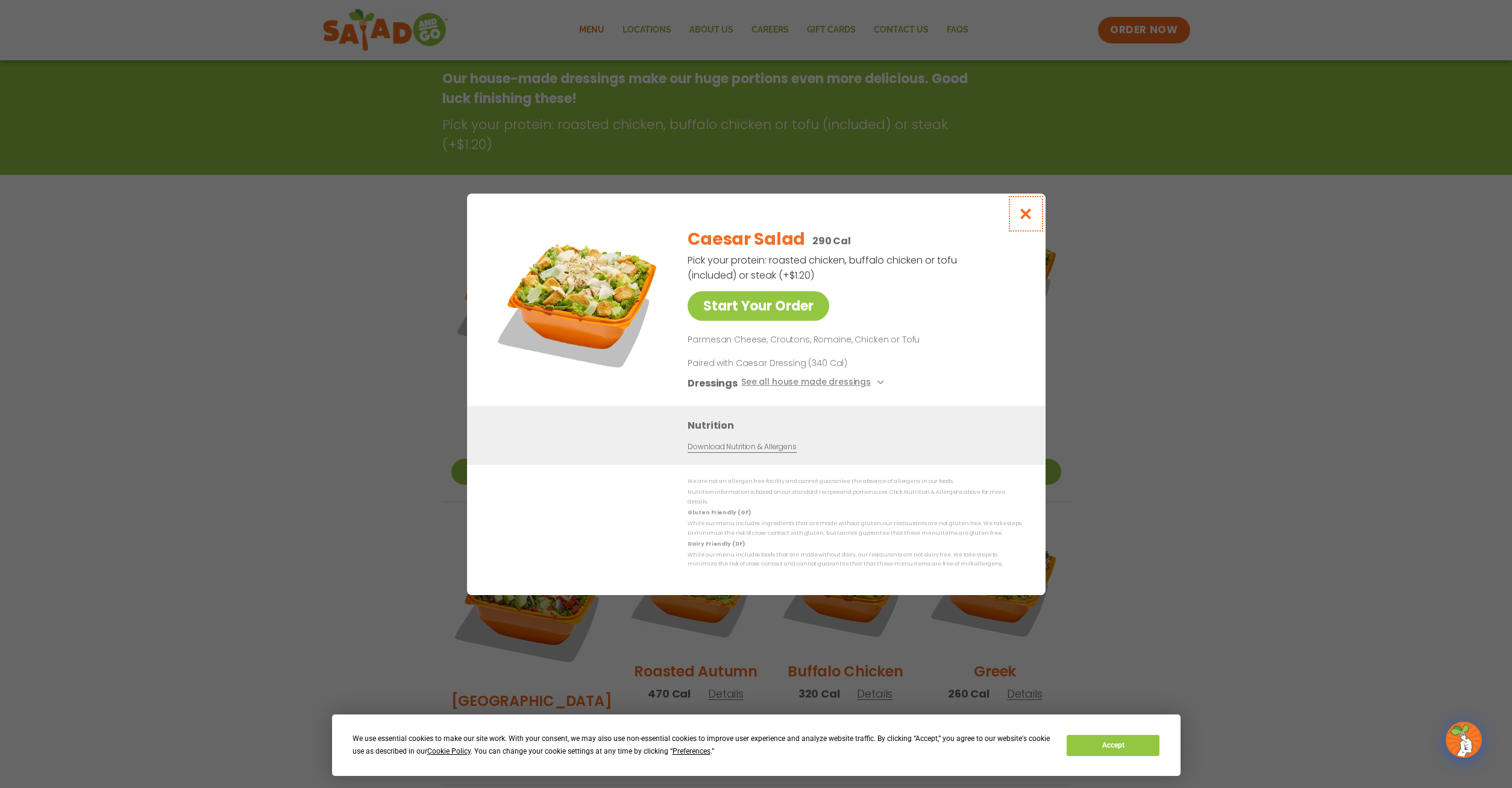
click at [1028, 220] on icon "Close modal" at bounding box center [1026, 213] width 15 height 12
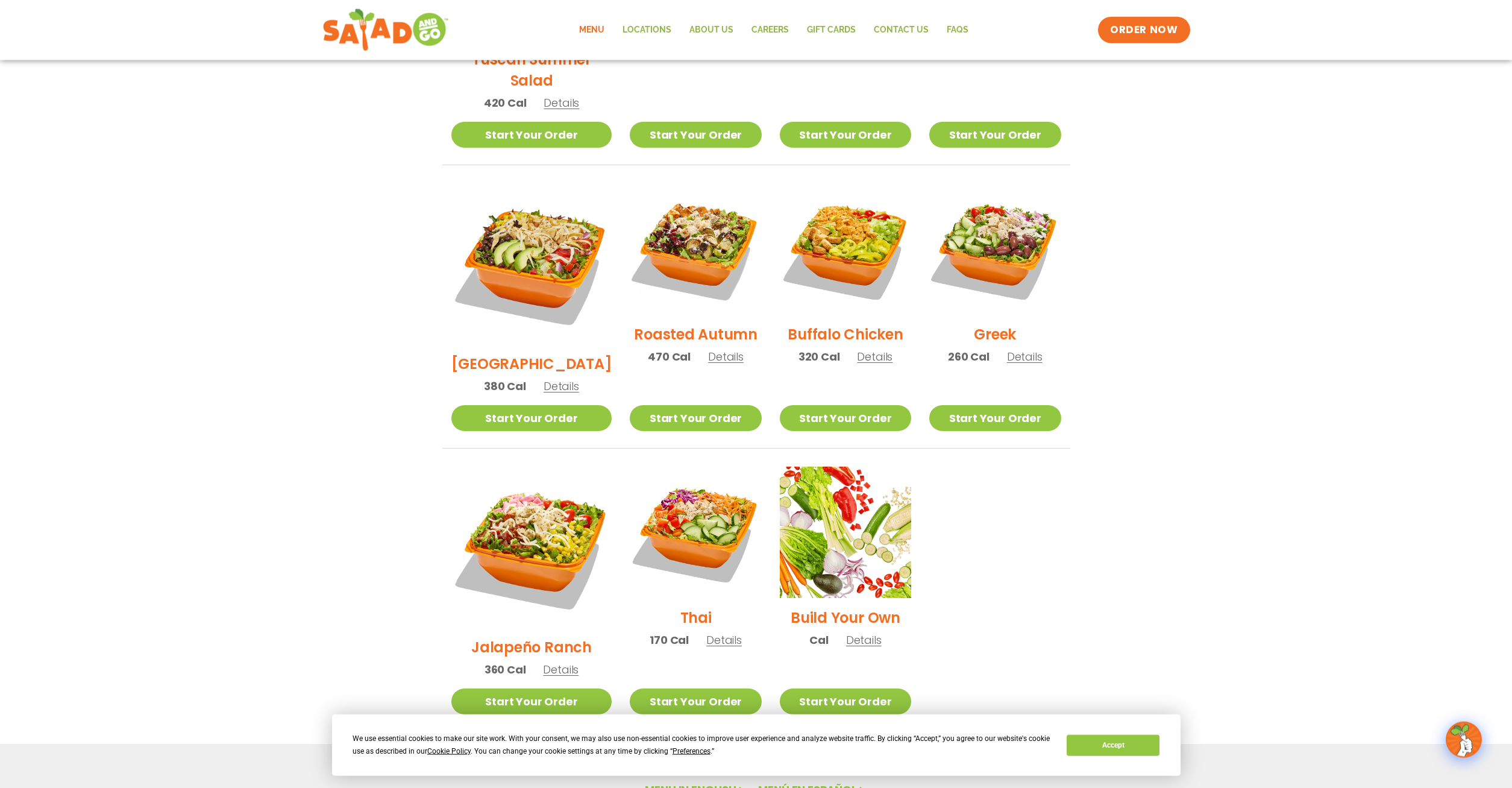
scroll to position [492, 0]
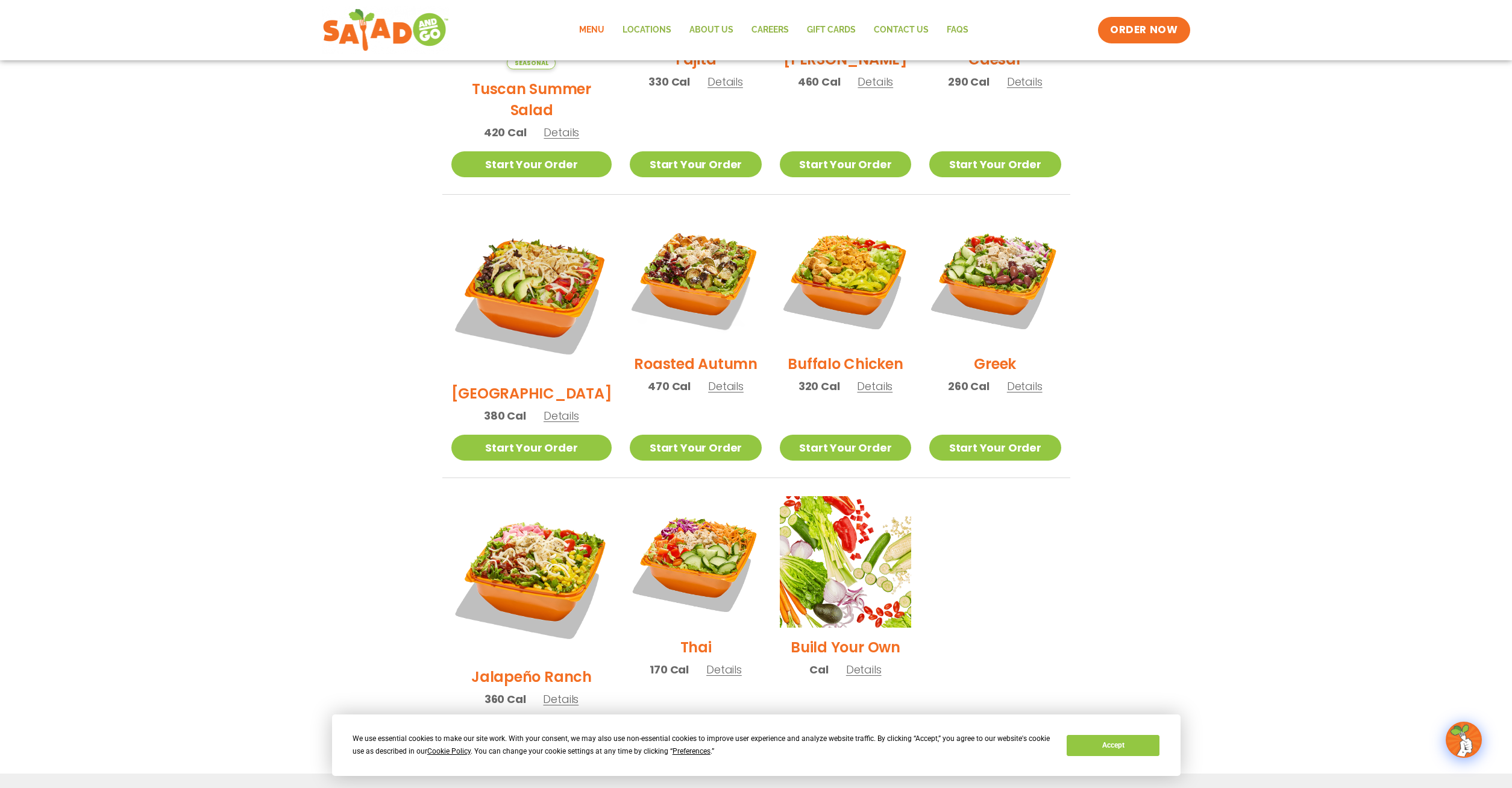
click at [708, 379] on span "Details" at bounding box center [726, 386] width 35 height 15
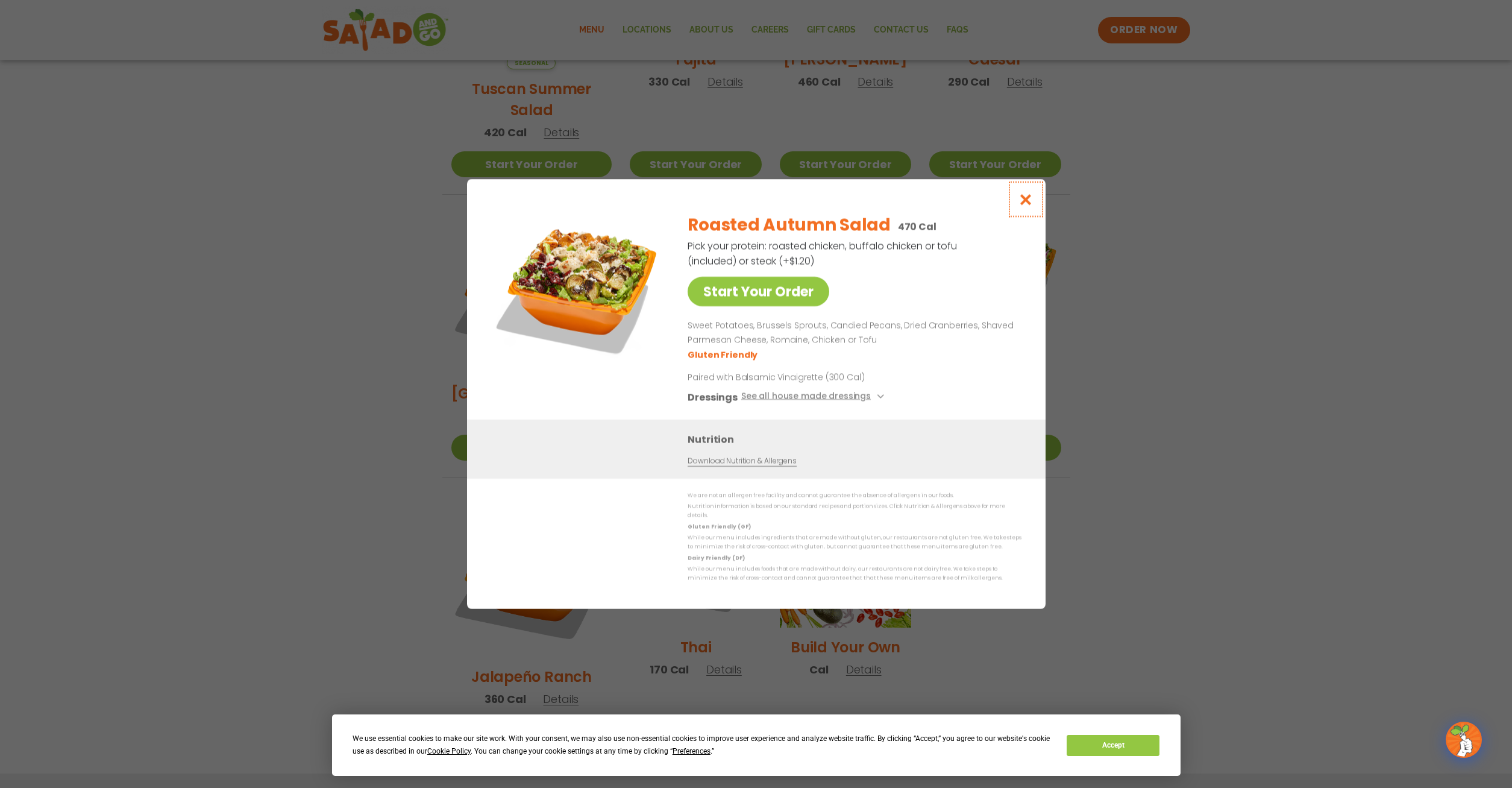
click at [1026, 204] on icon "Close modal" at bounding box center [1026, 199] width 15 height 12
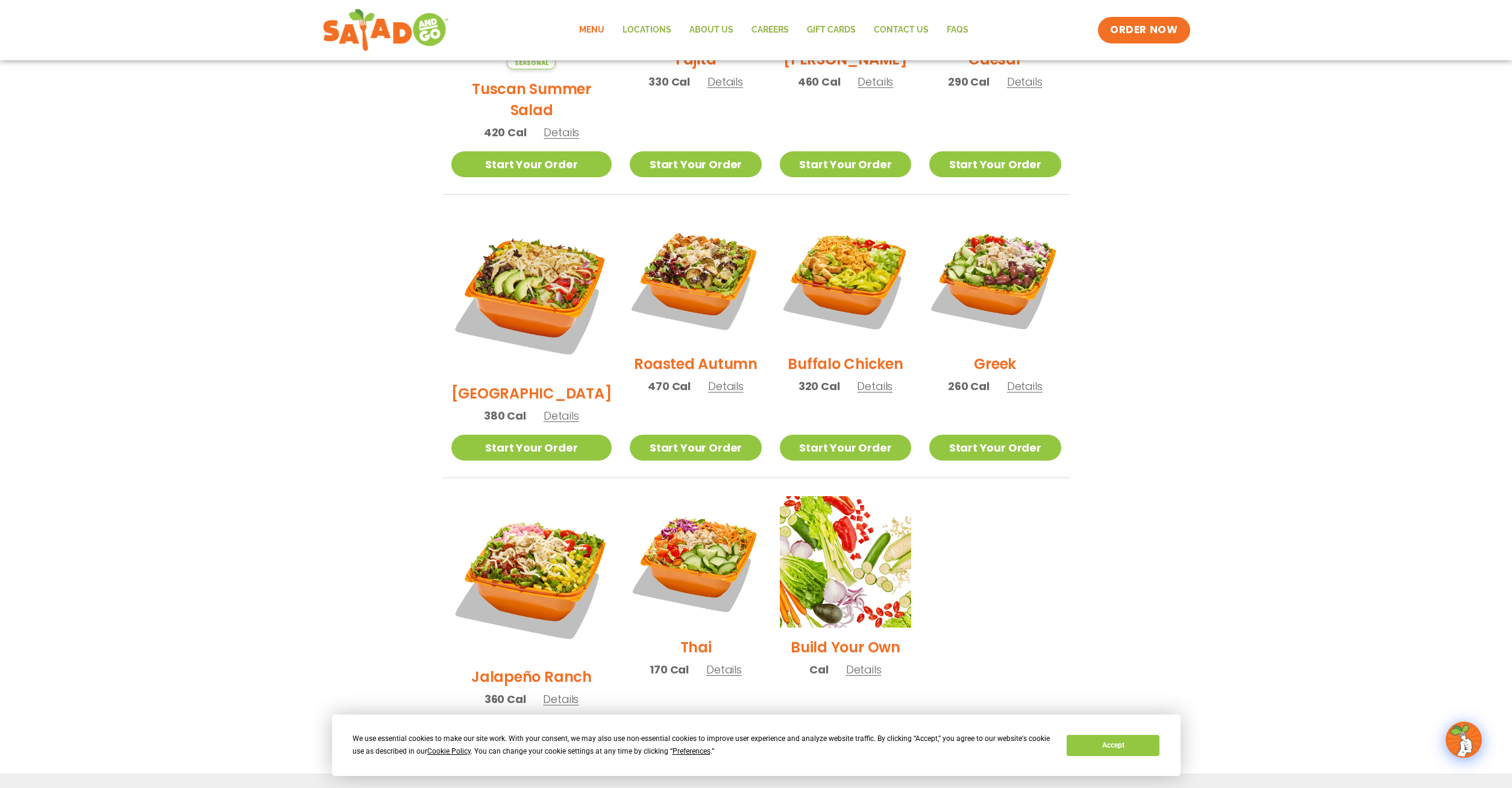
click at [548, 408] on span "Details" at bounding box center [561, 416] width 35 height 15
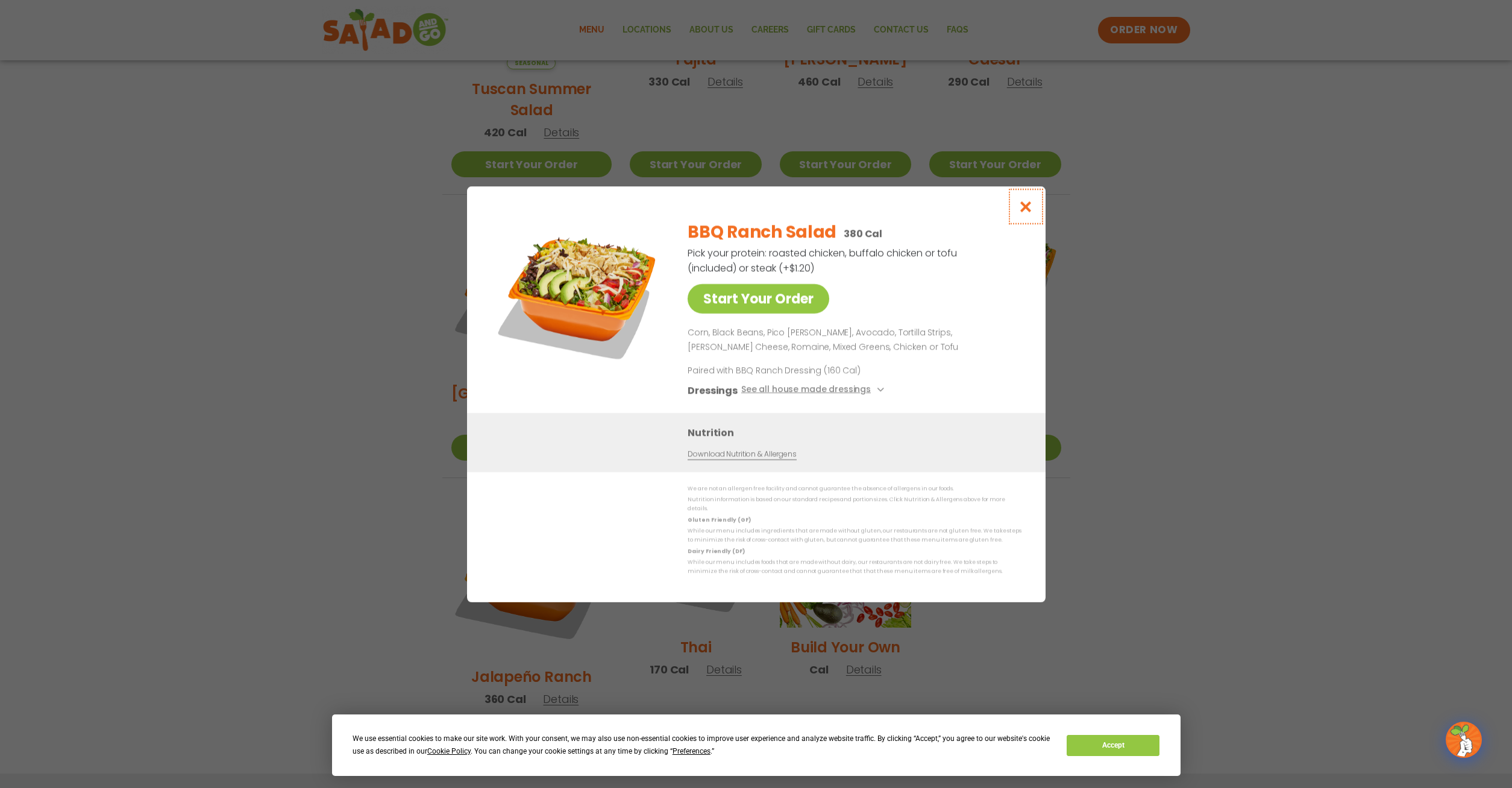
click at [1023, 209] on icon "Close modal" at bounding box center [1026, 206] width 15 height 12
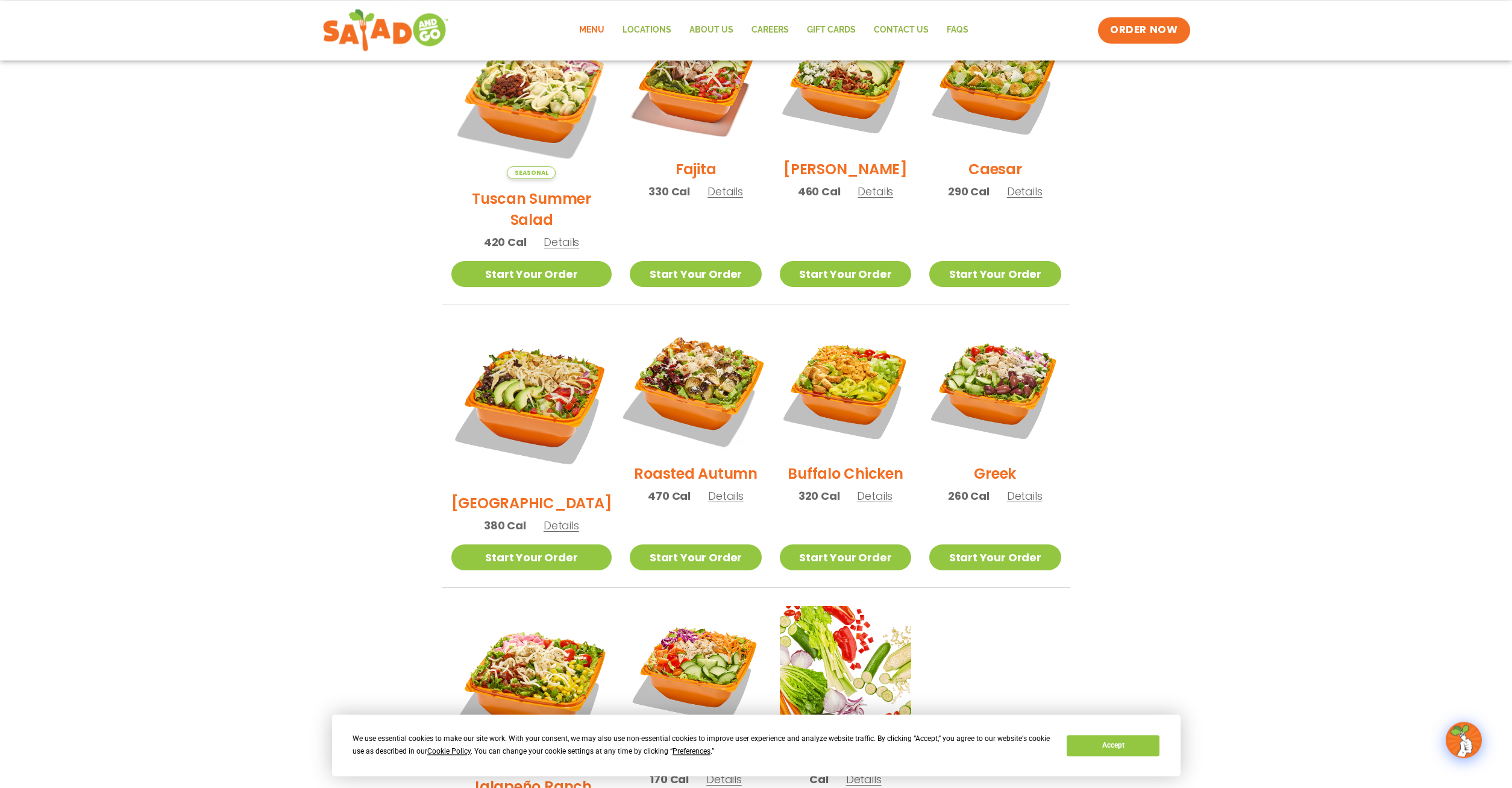
scroll to position [307, 0]
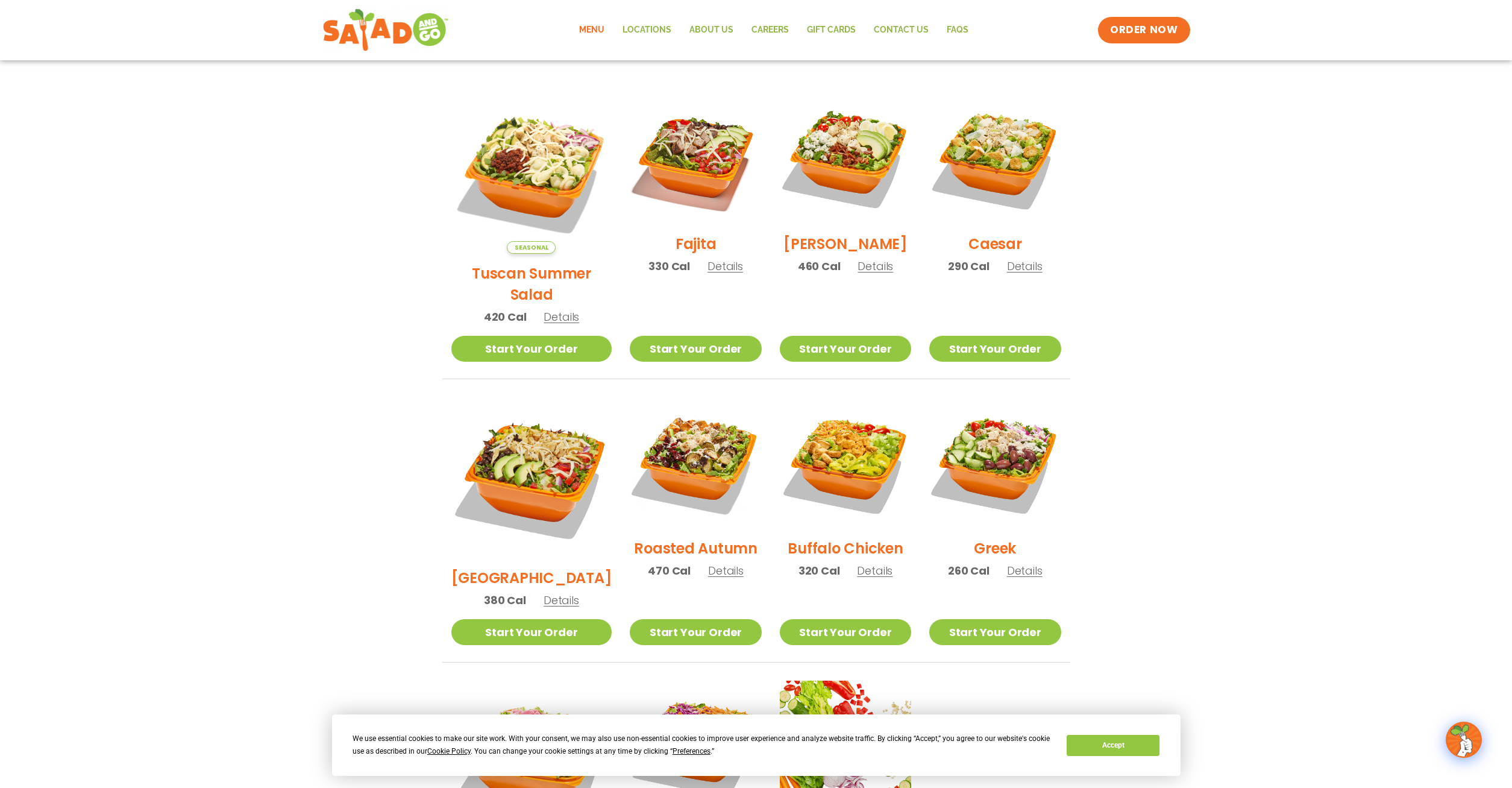
click at [861, 274] on span "Details" at bounding box center [875, 266] width 35 height 15
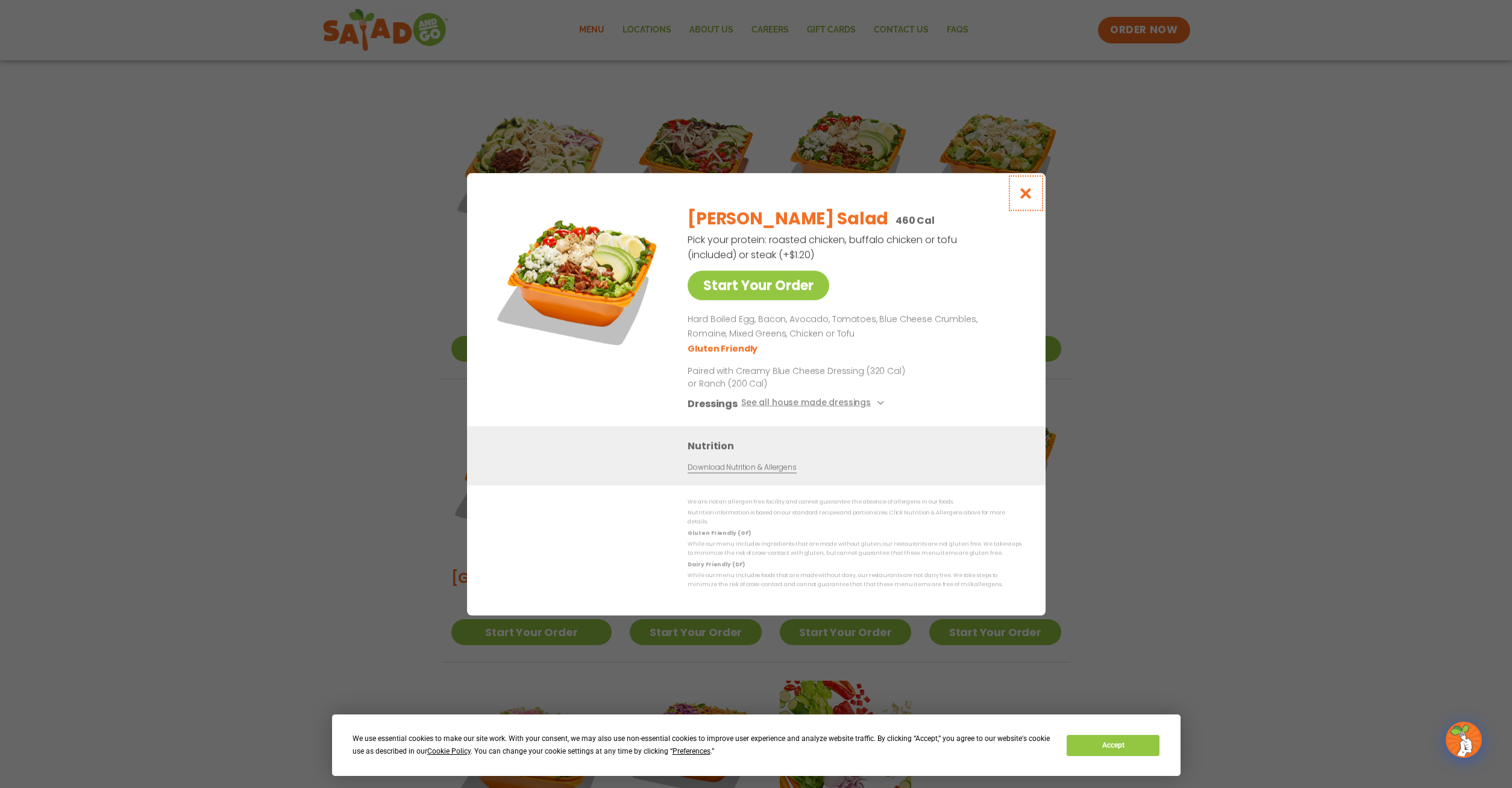
click at [1026, 197] on icon "Close modal" at bounding box center [1026, 193] width 15 height 12
